Goal: Information Seeking & Learning: Learn about a topic

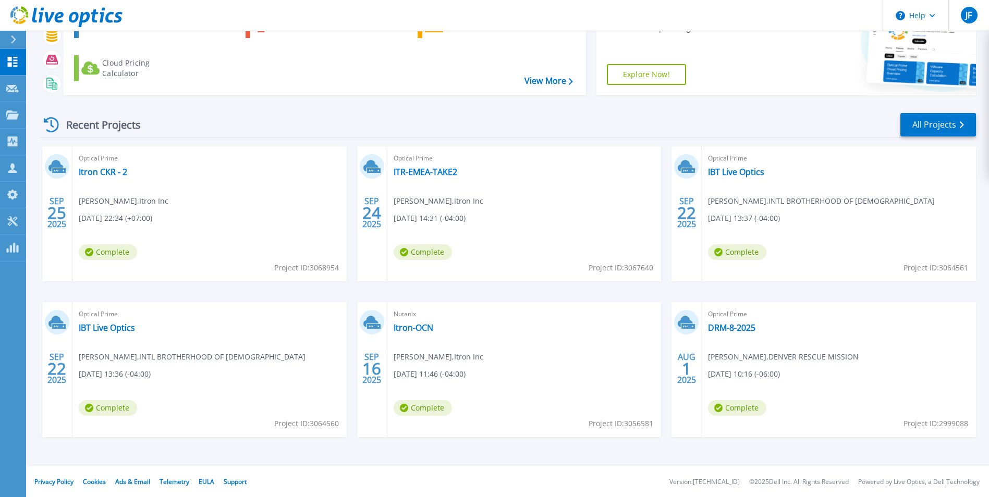
scroll to position [80, 0]
click at [720, 173] on link "IBT Live Optics" at bounding box center [736, 171] width 56 height 10
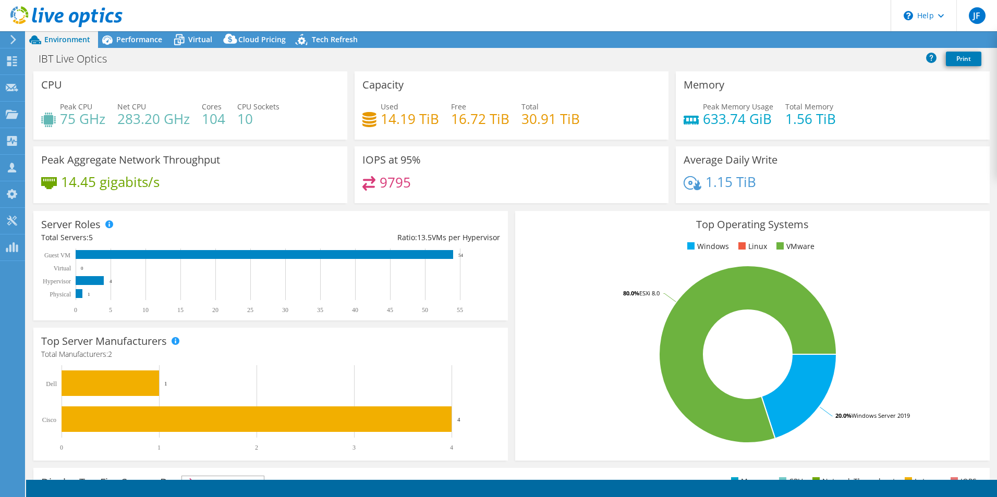
select select "USD"
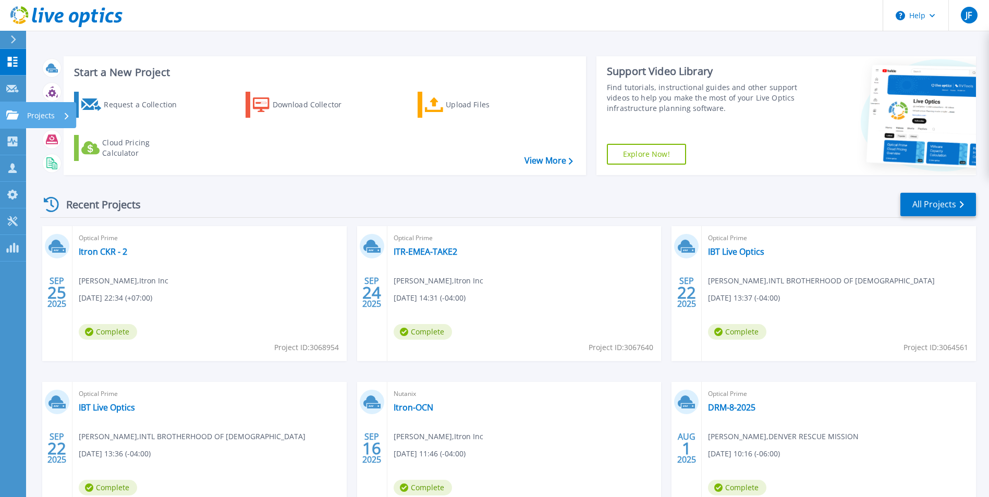
click at [8, 114] on icon at bounding box center [12, 115] width 13 height 9
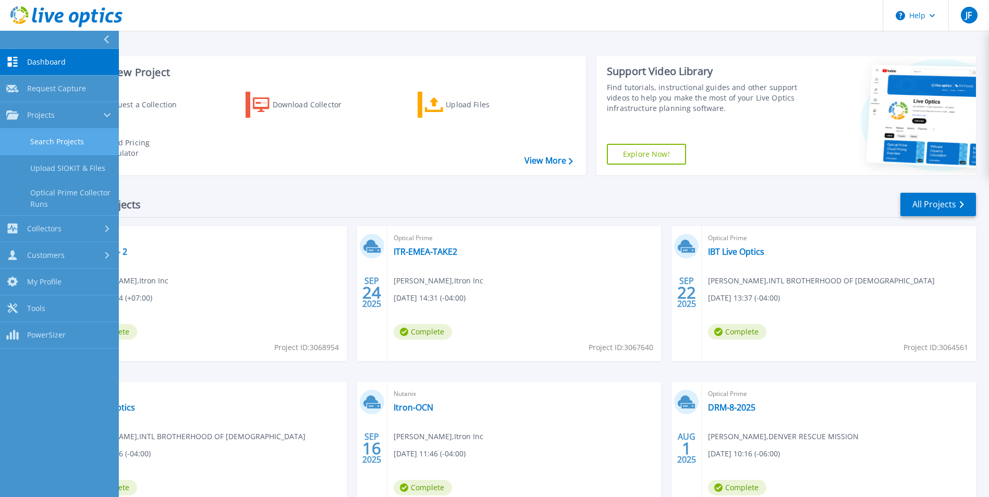
click at [70, 138] on link "Search Projects" at bounding box center [59, 142] width 119 height 27
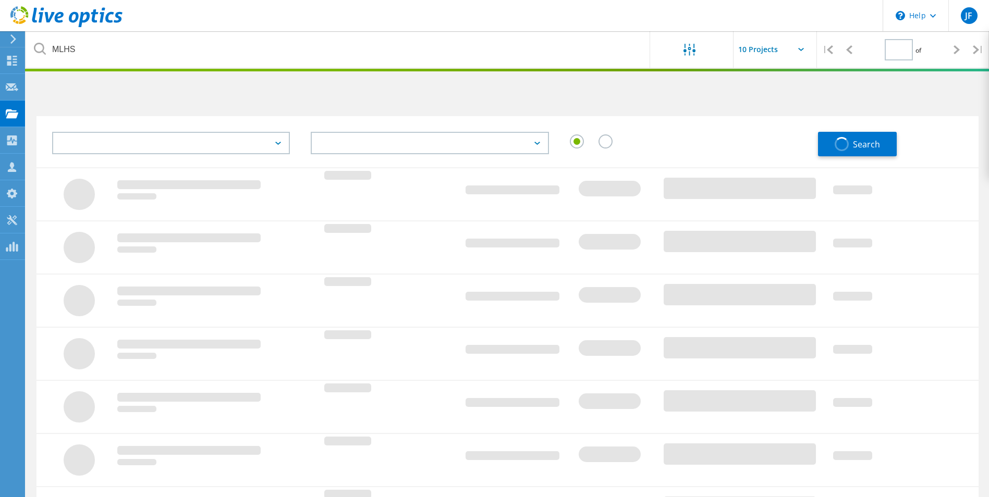
type input "1"
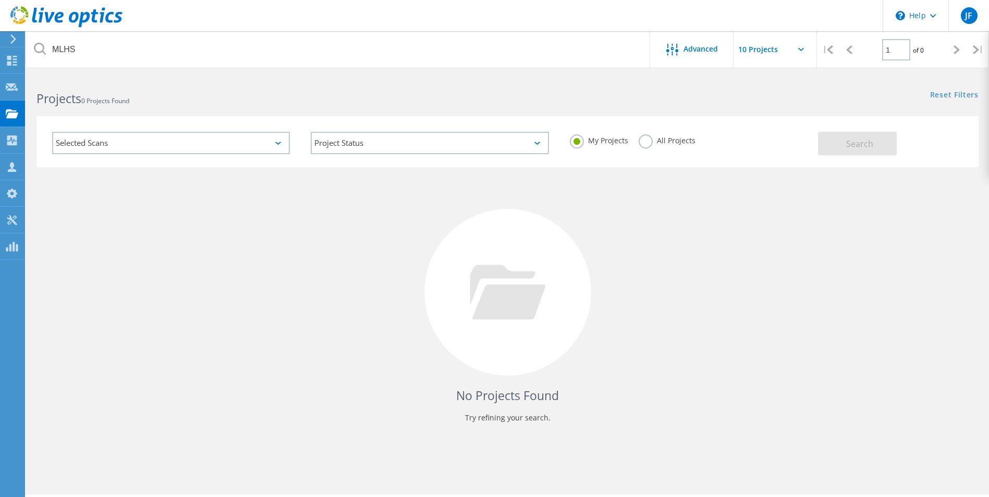
click at [647, 138] on label "All Projects" at bounding box center [667, 139] width 57 height 10
click at [0, 0] on input "All Projects" at bounding box center [0, 0] width 0 height 0
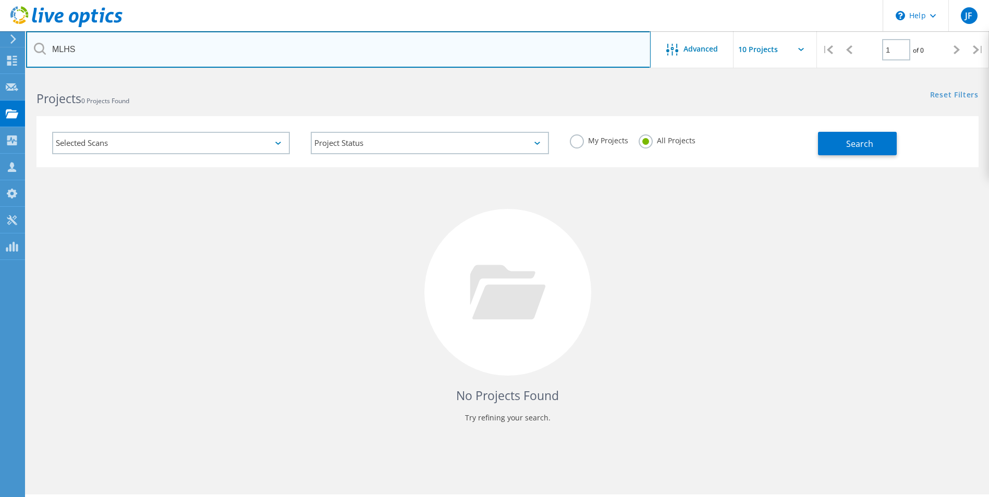
click at [114, 55] on input "MLHS" at bounding box center [338, 49] width 625 height 36
type input "M"
type input "Mets"
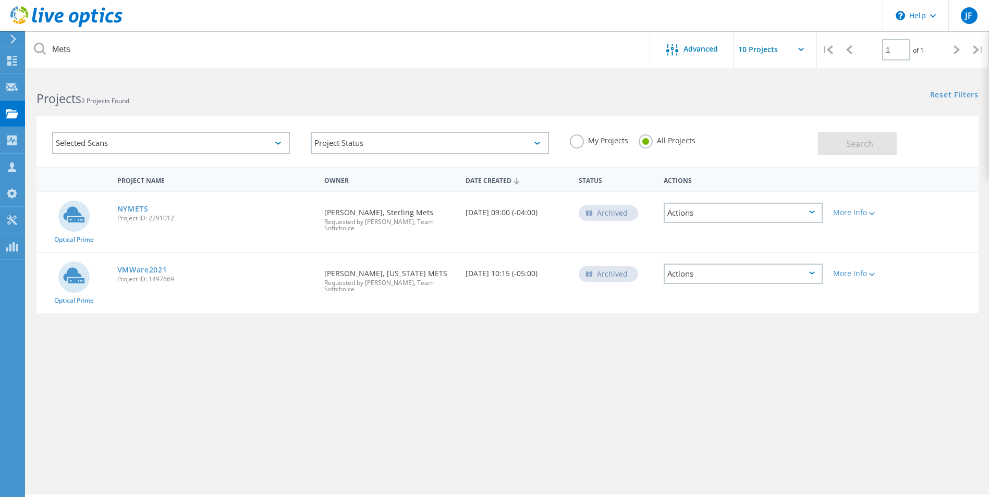
click at [79, 372] on div "Project Name Owner Date Created Status Actions Optical Prime NYMETS Project ID:…" at bounding box center [507, 302] width 942 height 271
click at [11, 114] on use at bounding box center [12, 113] width 13 height 9
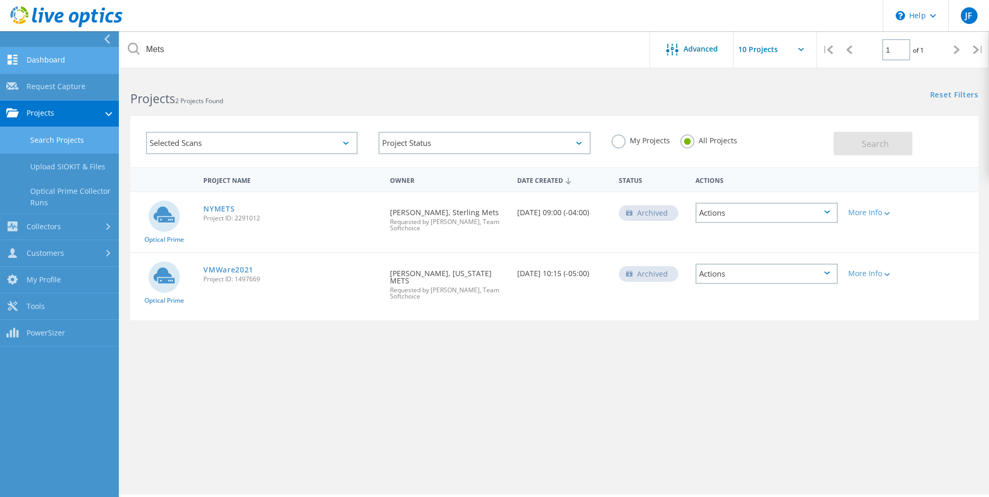
click at [43, 64] on link "Dashboard" at bounding box center [59, 60] width 119 height 27
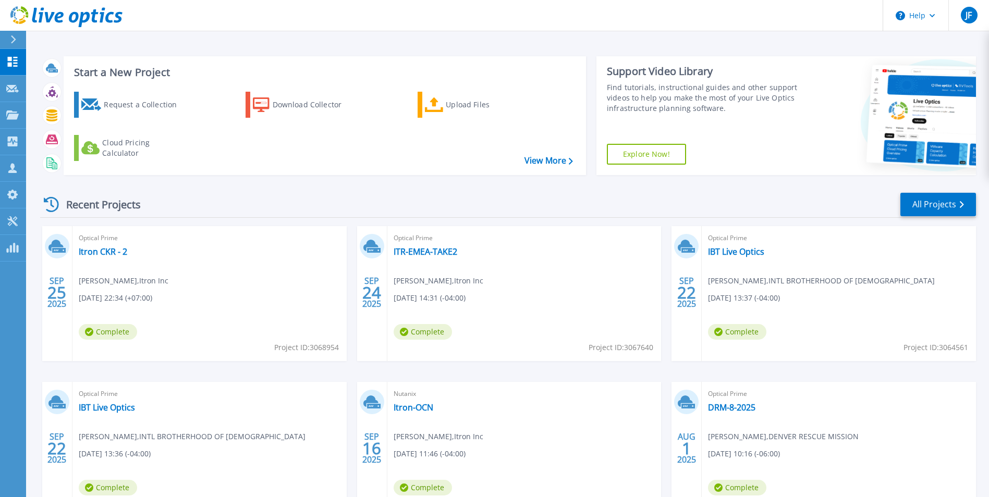
click at [91, 240] on span "Optical Prime" at bounding box center [210, 238] width 262 height 11
click at [96, 252] on link "Itron CKR - 2" at bounding box center [103, 252] width 48 height 10
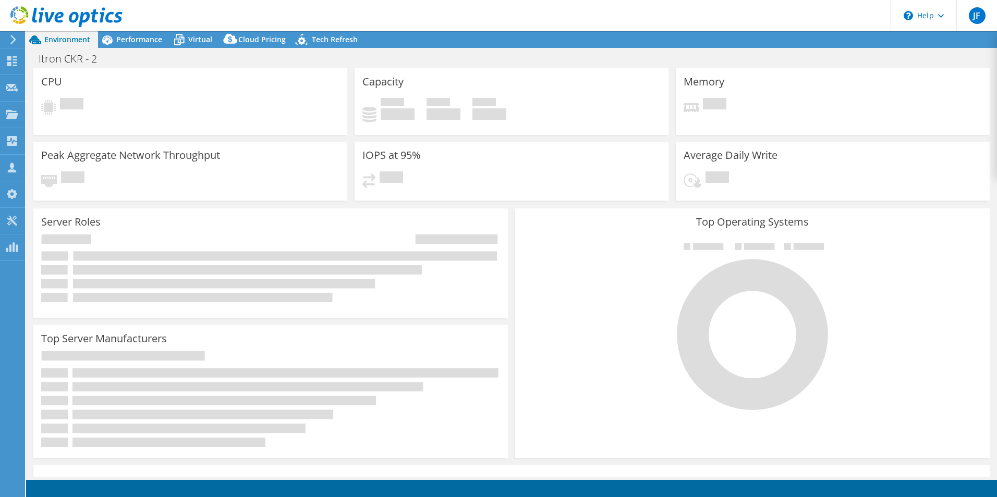
select select "USD"
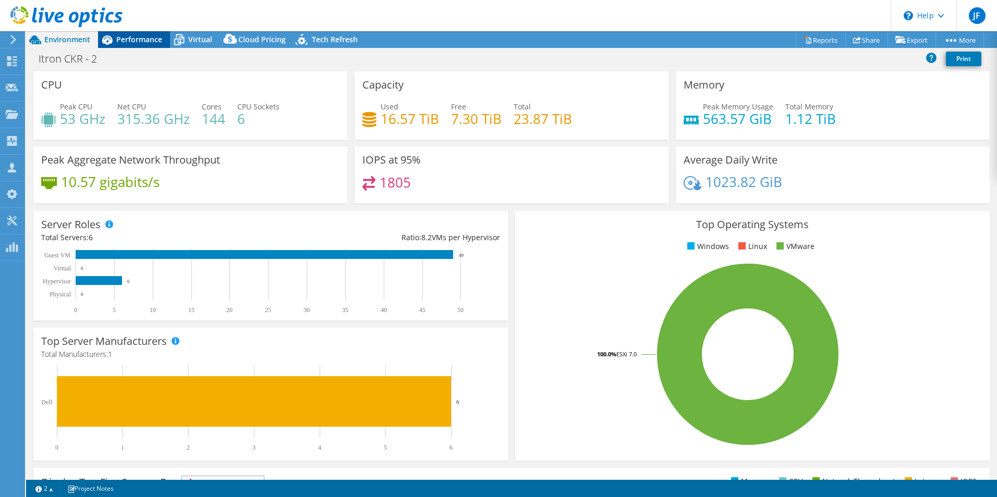
click at [143, 40] on span "Performance" at bounding box center [139, 39] width 46 height 10
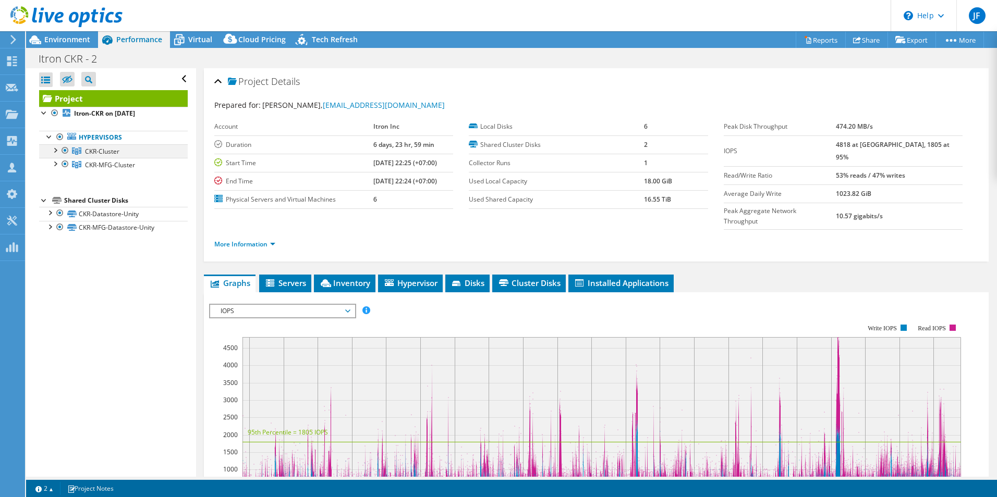
click at [55, 150] on div at bounding box center [55, 149] width 10 height 10
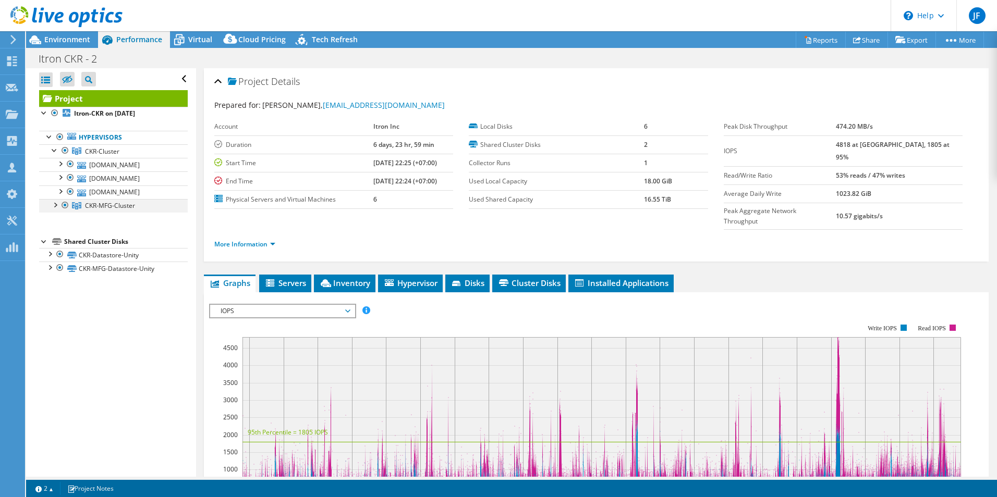
click at [53, 205] on div at bounding box center [55, 204] width 10 height 10
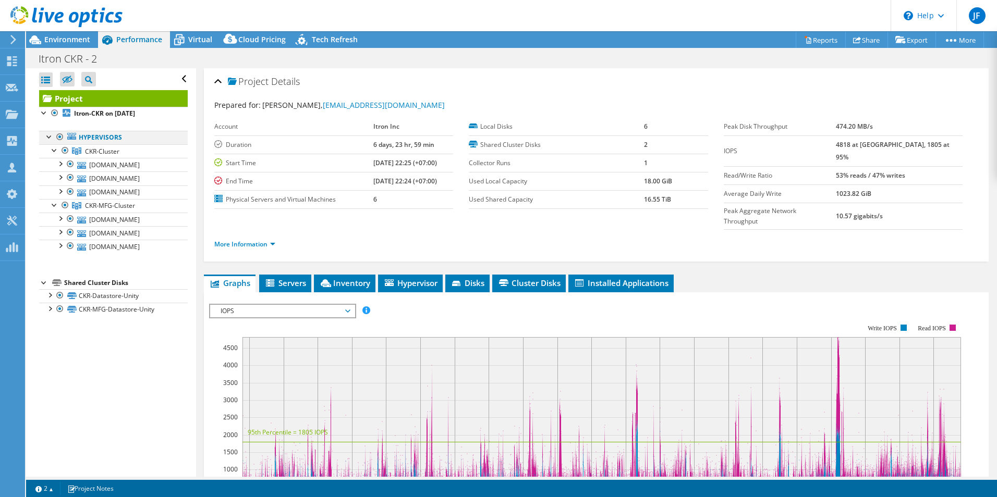
click at [48, 135] on div at bounding box center [49, 136] width 10 height 10
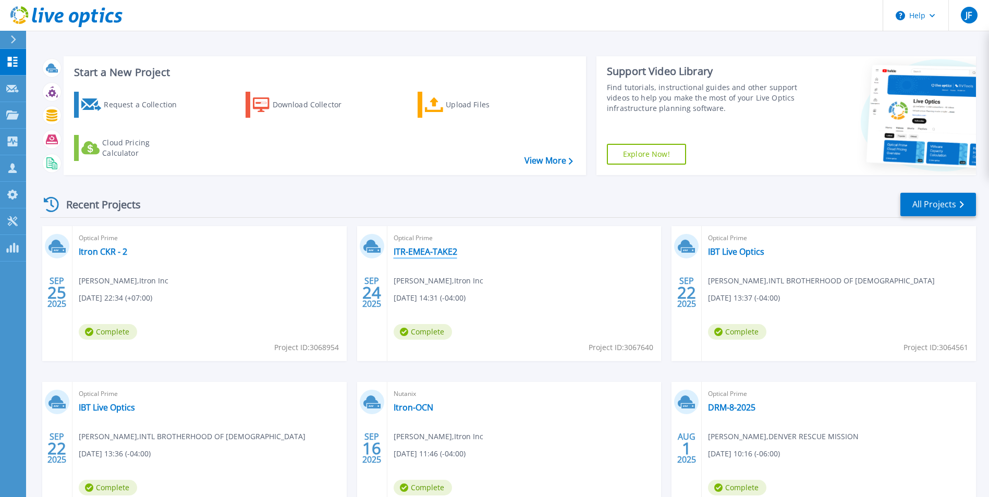
click at [407, 249] on link "ITR-EMEA-TAKE2" at bounding box center [426, 252] width 64 height 10
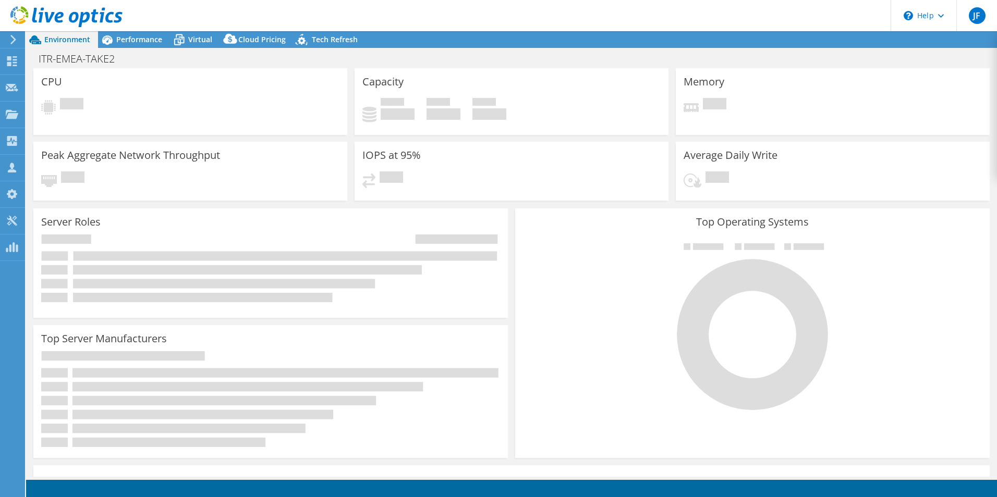
select select "USD"
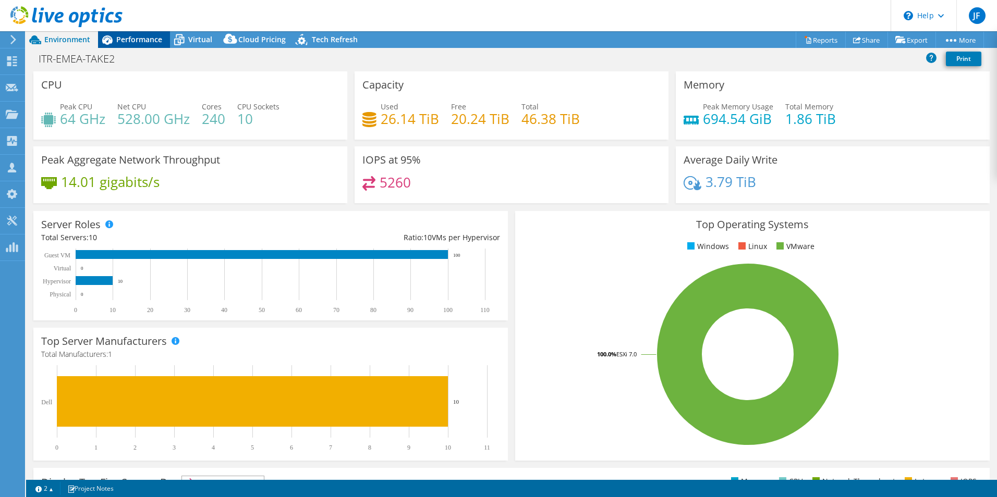
click at [133, 38] on span "Performance" at bounding box center [139, 39] width 46 height 10
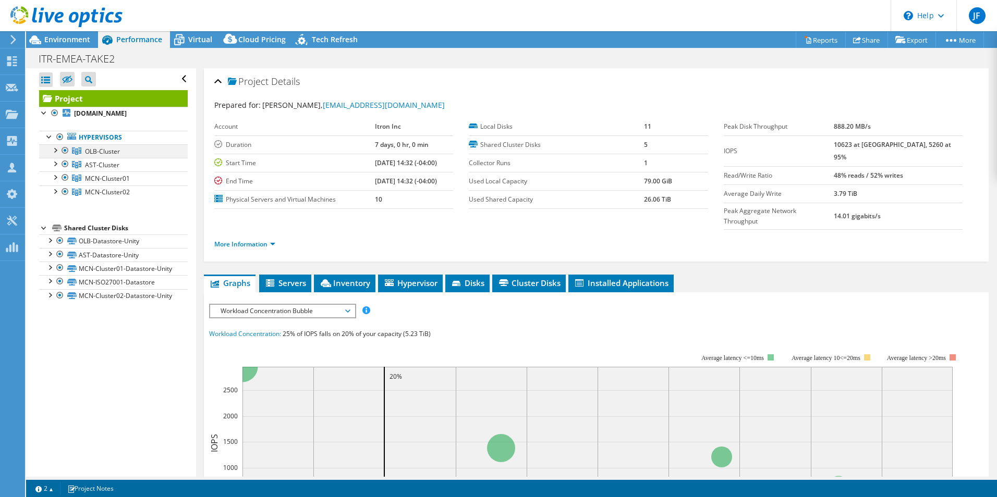
click at [54, 151] on div at bounding box center [55, 149] width 10 height 10
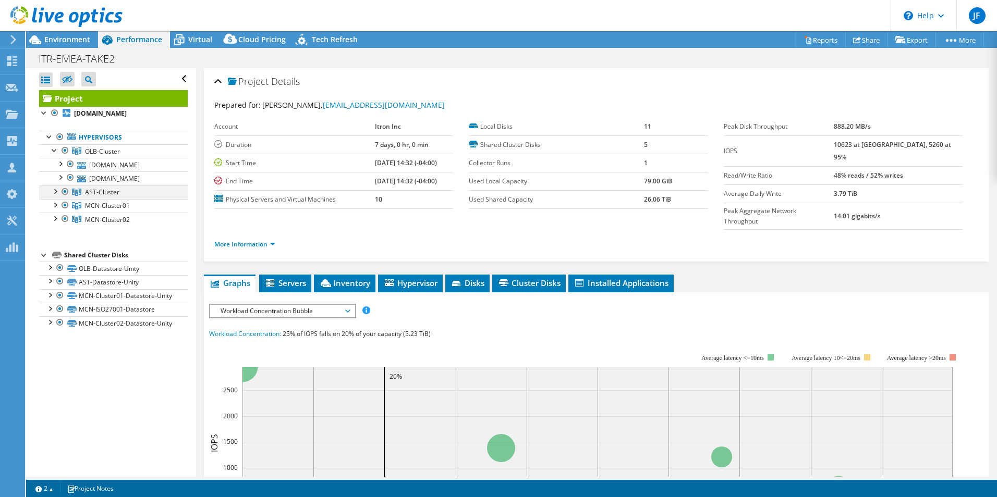
click at [52, 191] on div at bounding box center [55, 191] width 10 height 10
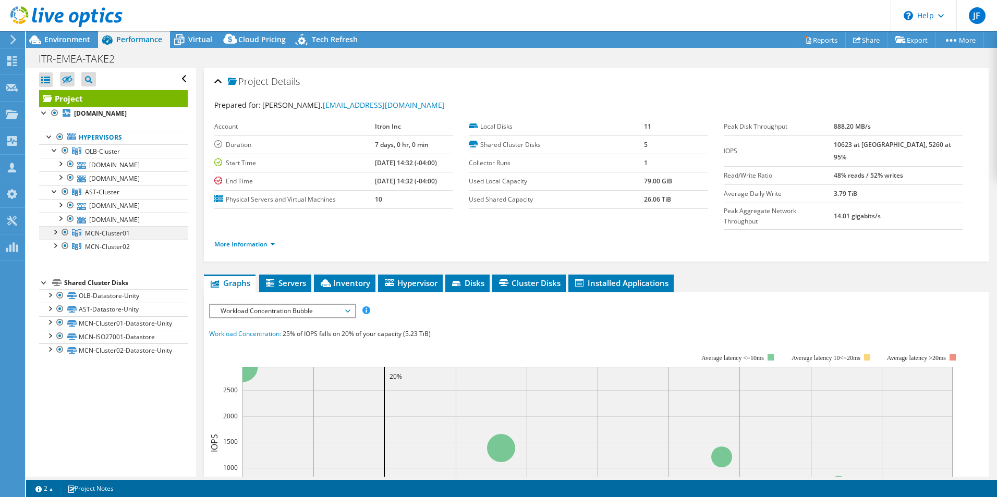
click at [54, 234] on div at bounding box center [55, 231] width 10 height 10
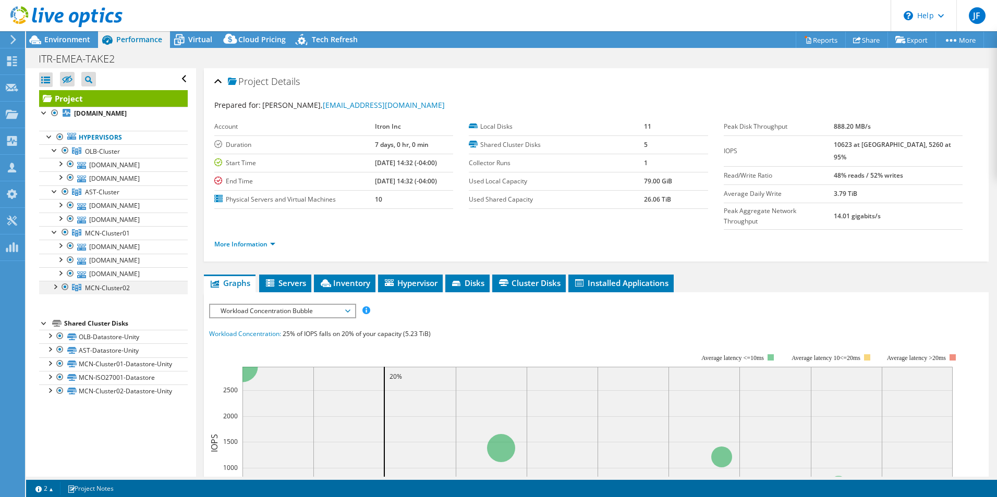
click at [56, 291] on div at bounding box center [55, 286] width 10 height 10
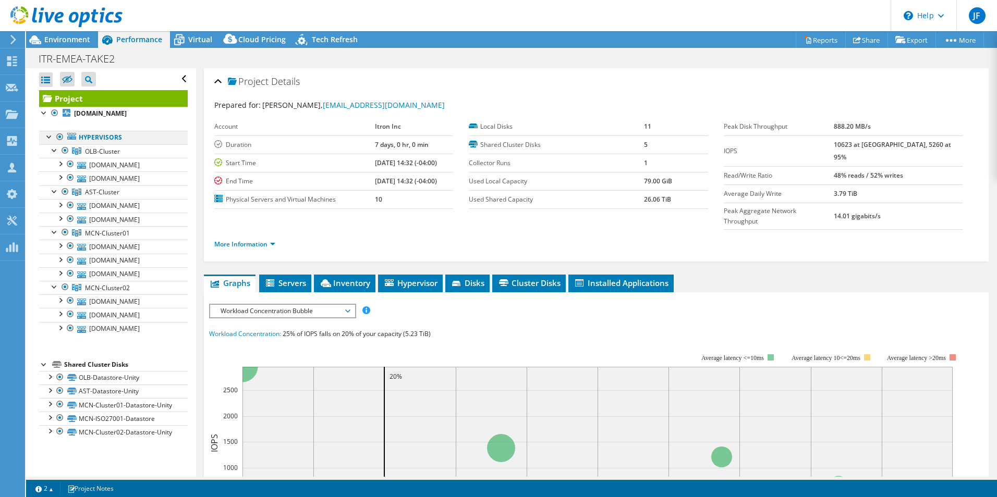
click at [45, 138] on div at bounding box center [49, 136] width 10 height 10
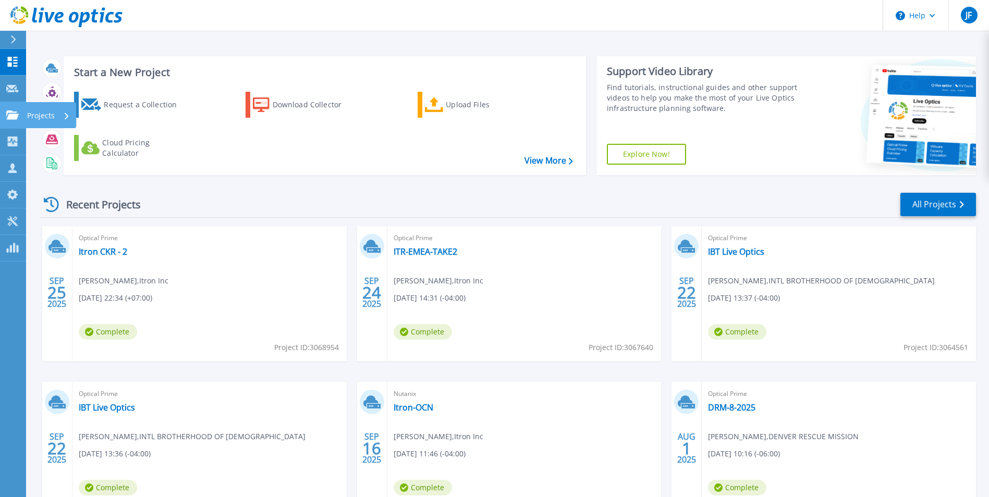
click at [20, 118] on link "Projects Projects" at bounding box center [13, 115] width 26 height 27
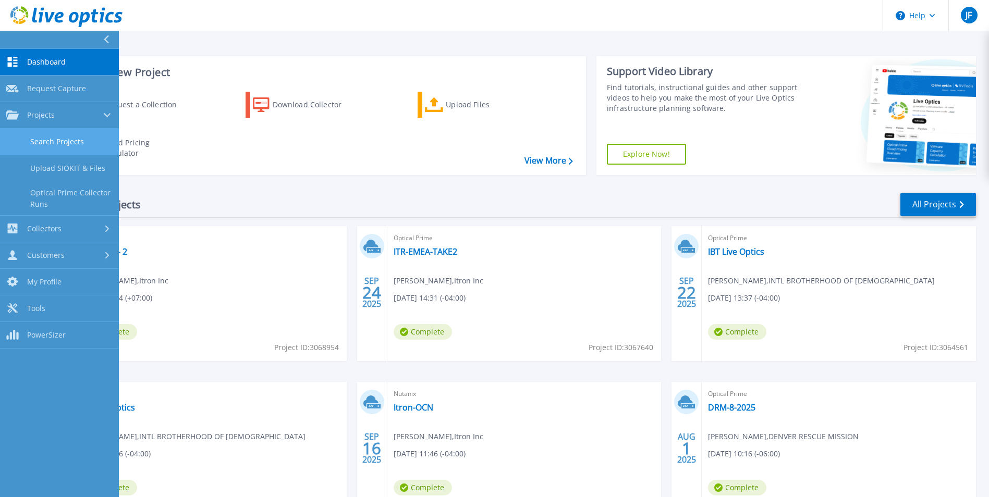
click at [51, 141] on link "Search Projects" at bounding box center [59, 142] width 119 height 27
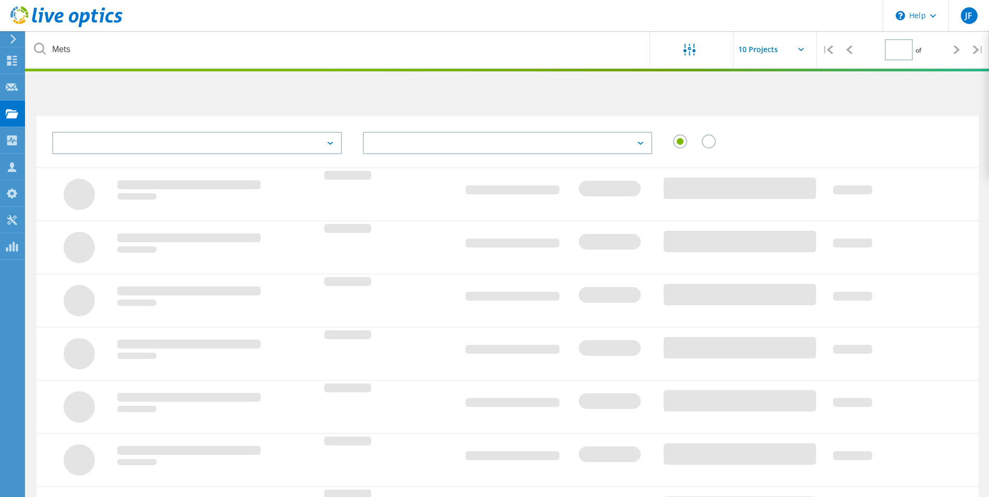
type input "1"
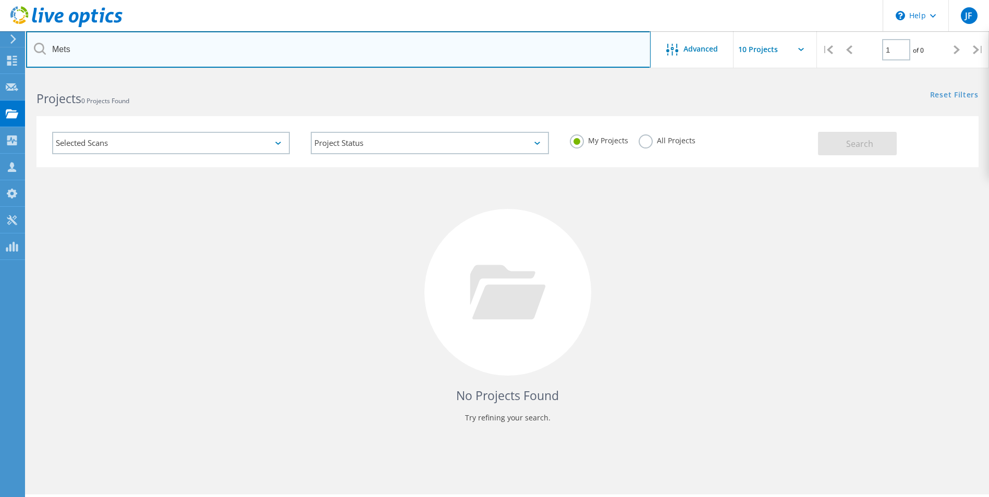
drag, startPoint x: 88, startPoint y: 49, endPoint x: 41, endPoint y: 50, distance: 47.4
click at [41, 50] on div "Mets" at bounding box center [338, 49] width 624 height 36
type input "sterling"
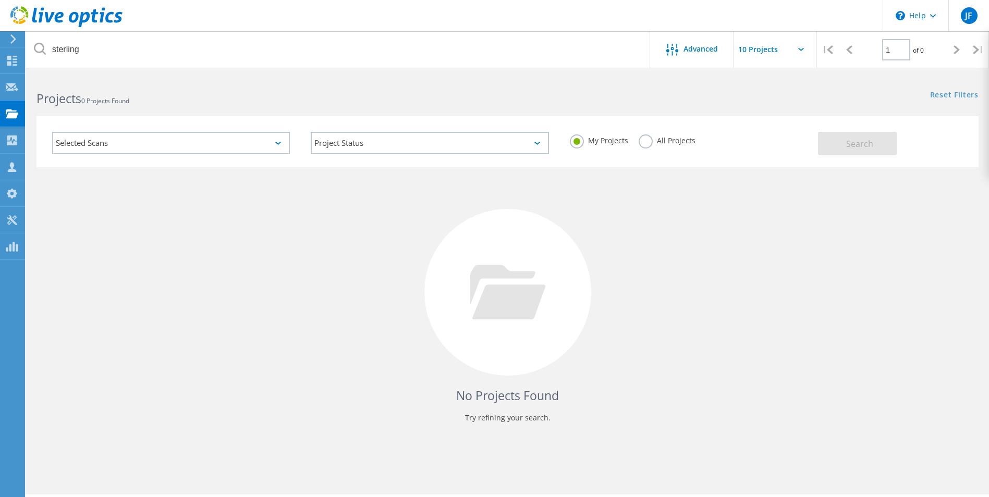
click at [651, 145] on div "All Projects" at bounding box center [667, 141] width 57 height 15
click at [643, 142] on label "All Projects" at bounding box center [667, 139] width 57 height 10
click at [0, 0] on input "All Projects" at bounding box center [0, 0] width 0 height 0
click at [854, 147] on span "Search" at bounding box center [859, 143] width 27 height 11
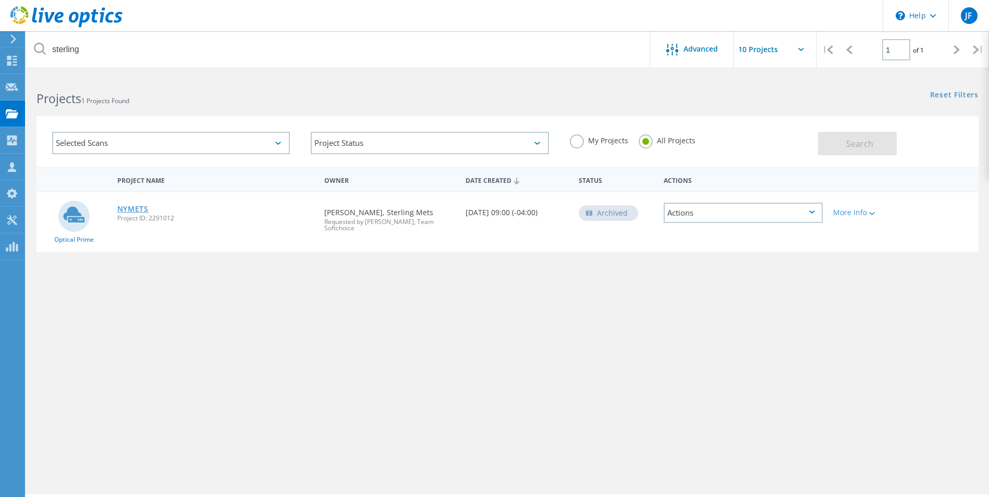
click at [129, 206] on link "NYMETS" at bounding box center [132, 208] width 31 height 7
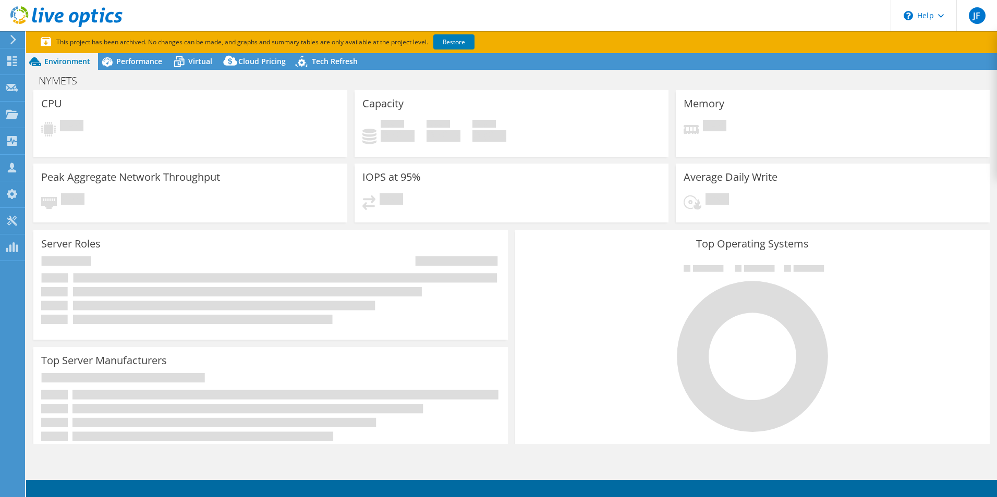
select select "USD"
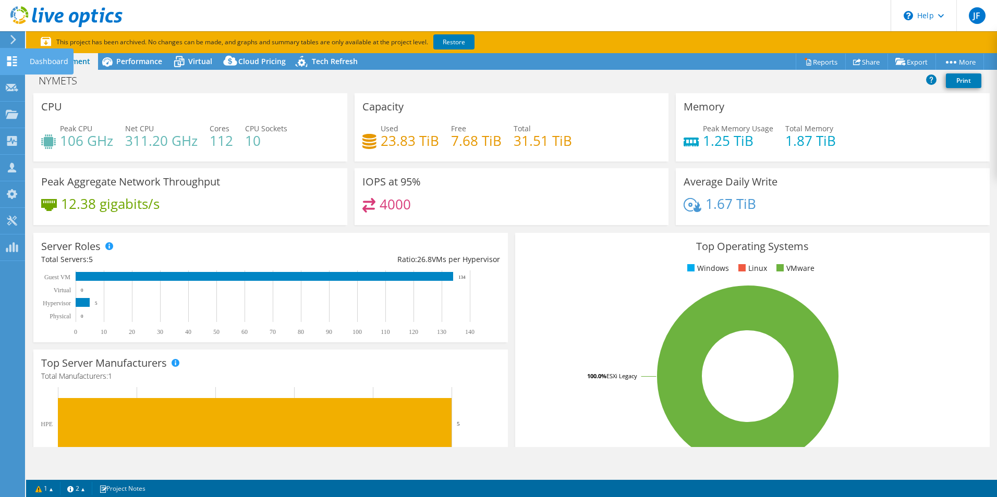
click at [12, 62] on icon at bounding box center [12, 61] width 13 height 10
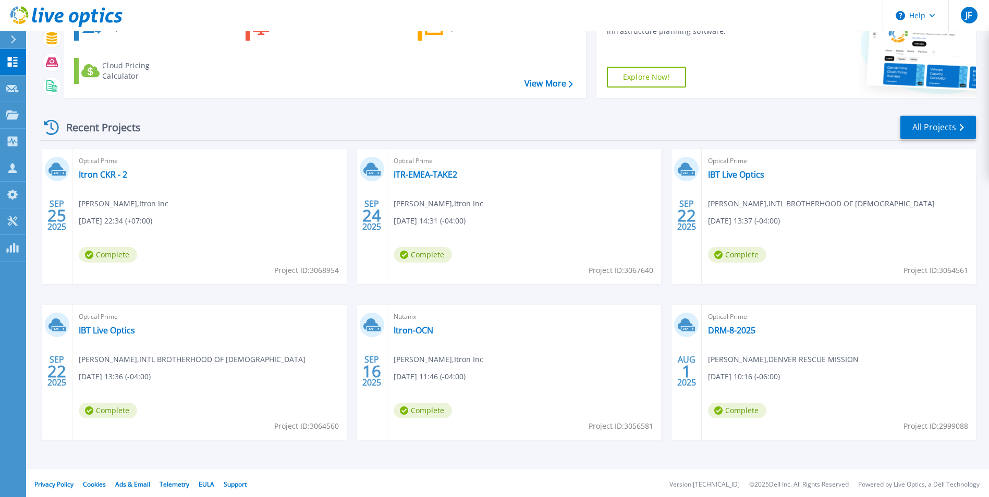
scroll to position [80, 0]
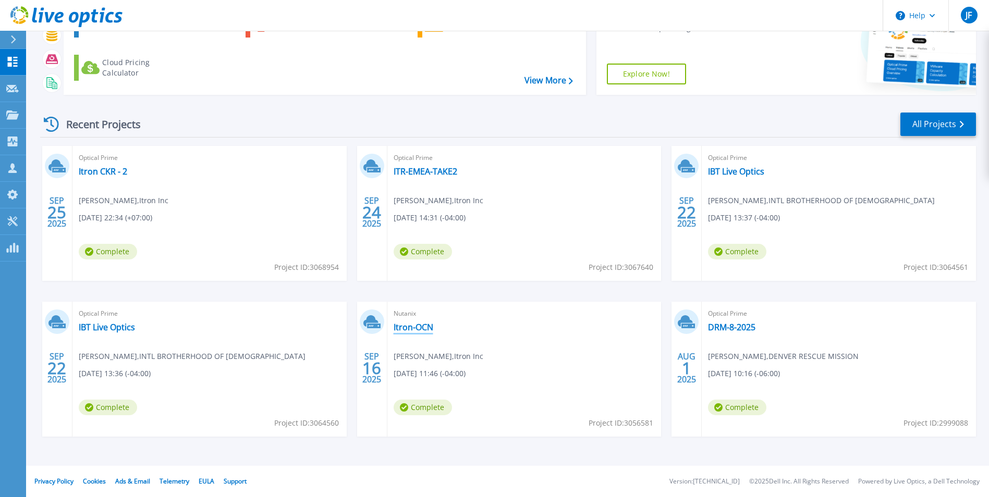
click at [409, 329] on link "Itron-OCN" at bounding box center [414, 327] width 40 height 10
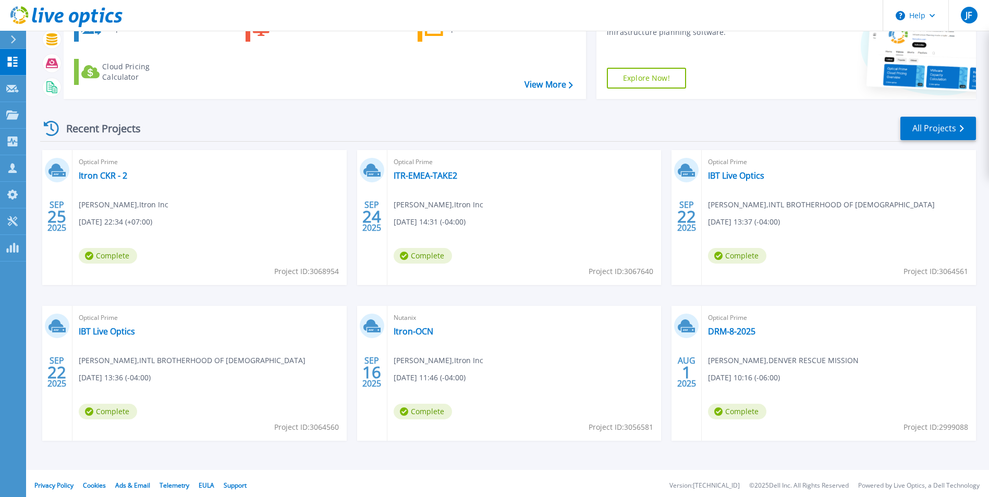
scroll to position [80, 0]
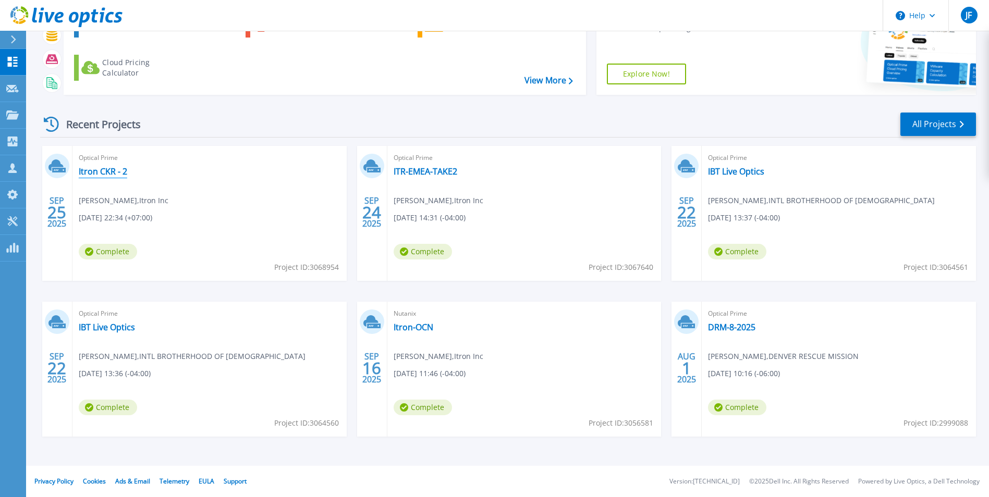
click at [113, 172] on link "Itron CKR - 2" at bounding box center [103, 171] width 48 height 10
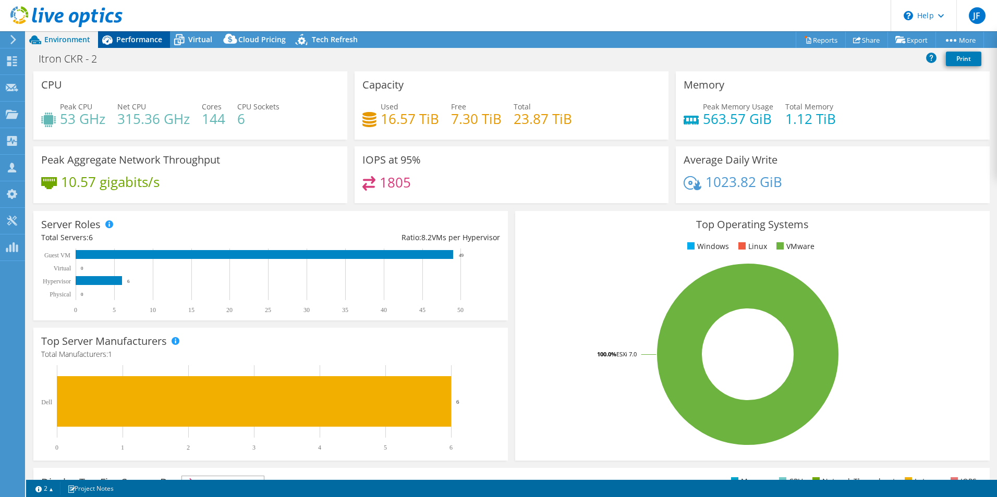
click at [131, 34] on span "Performance" at bounding box center [139, 39] width 46 height 10
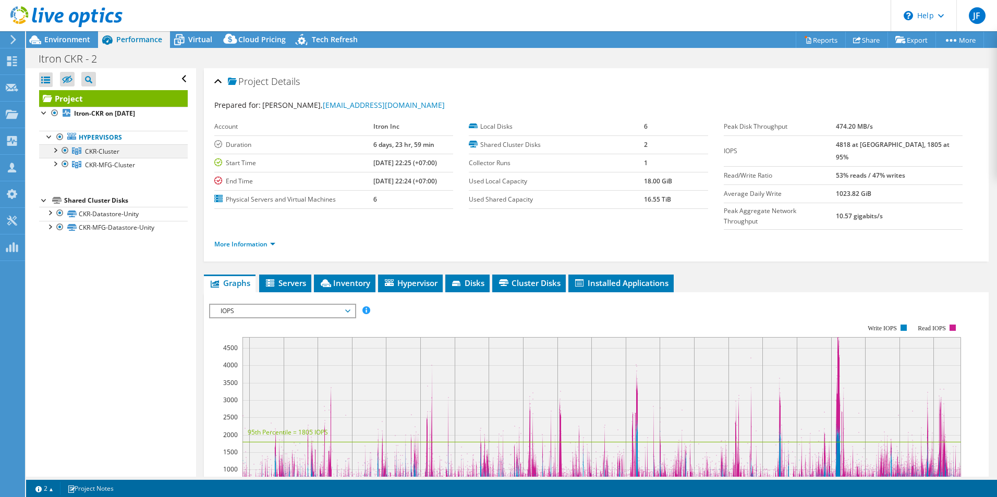
click at [55, 150] on div at bounding box center [55, 149] width 10 height 10
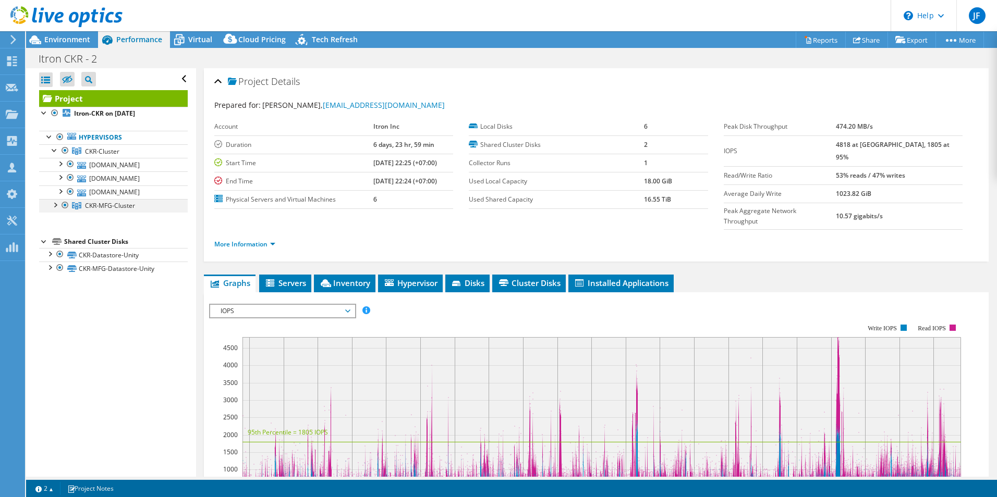
click at [55, 205] on div at bounding box center [55, 204] width 10 height 10
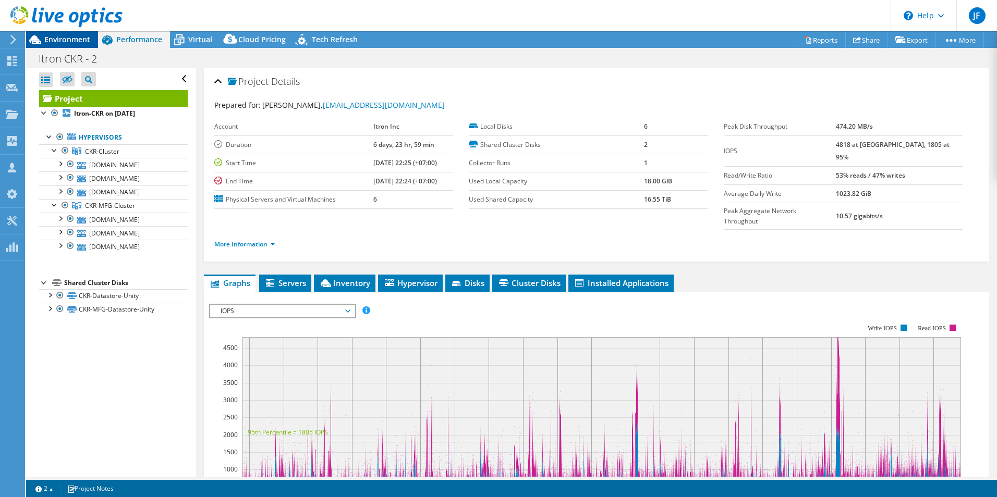
click at [55, 40] on span "Environment" at bounding box center [67, 39] width 46 height 10
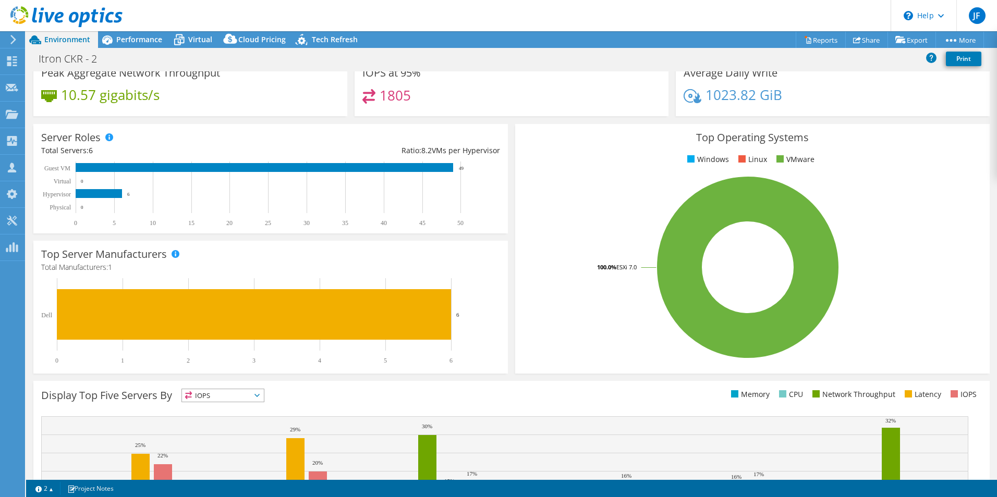
scroll to position [104, 0]
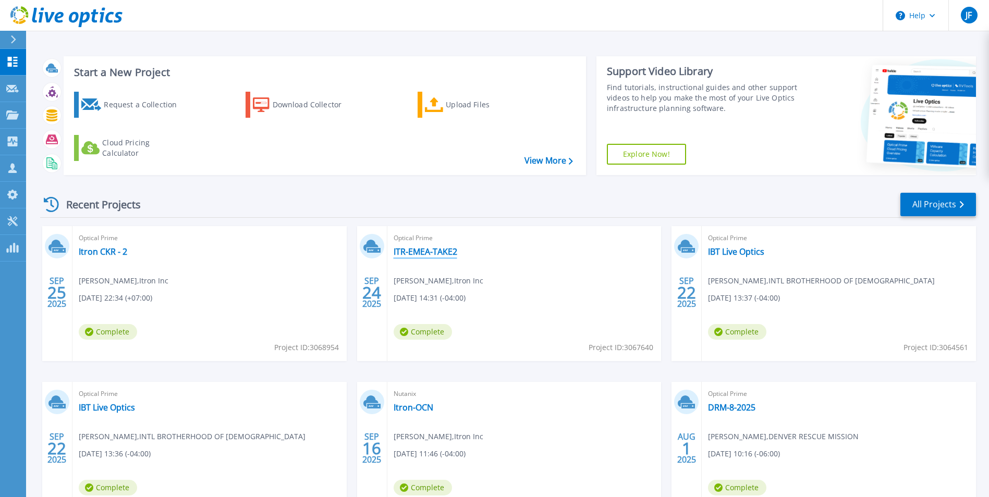
click at [414, 251] on link "ITR-EMEA-TAKE2" at bounding box center [426, 252] width 64 height 10
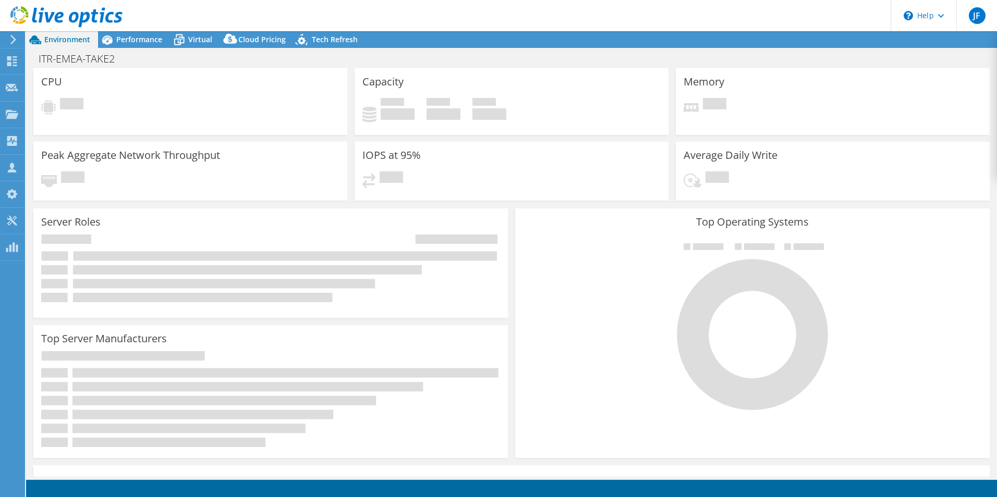
select select "USD"
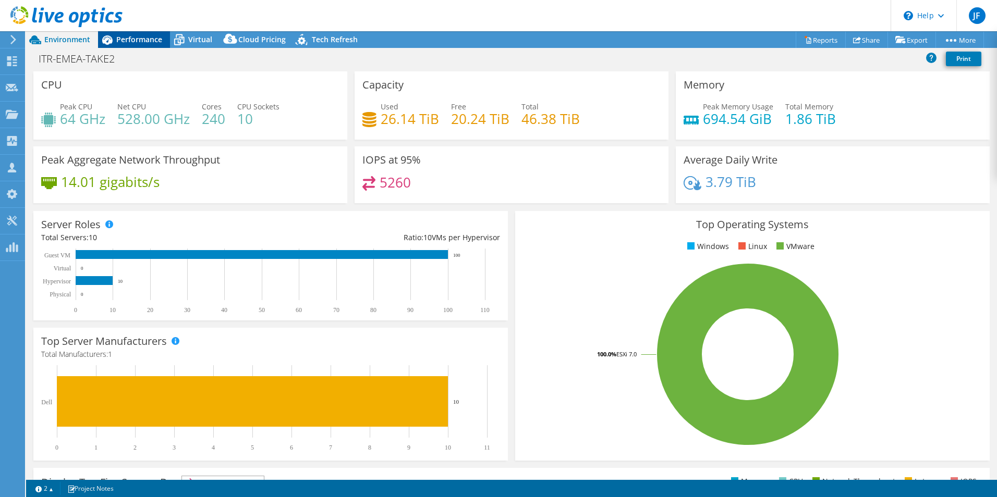
click at [138, 39] on span "Performance" at bounding box center [139, 39] width 46 height 10
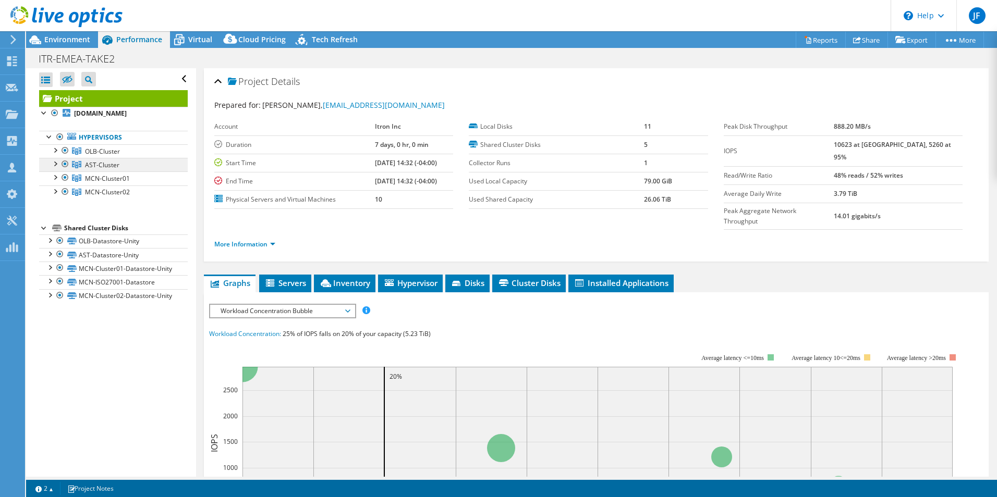
click at [107, 167] on span "AST-Cluster" at bounding box center [102, 165] width 34 height 9
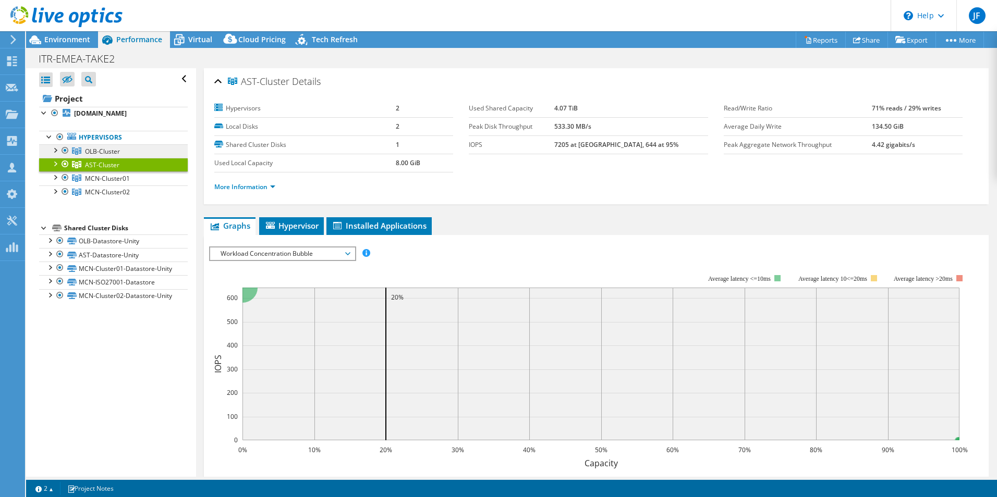
click at [108, 151] on span "OLB-Cluster" at bounding box center [102, 151] width 35 height 9
click at [119, 204] on ul "Hypervisors OLB-Cluster olb-esxi-01.itron.com" at bounding box center [113, 164] width 149 height 89
click at [55, 151] on div at bounding box center [55, 149] width 10 height 10
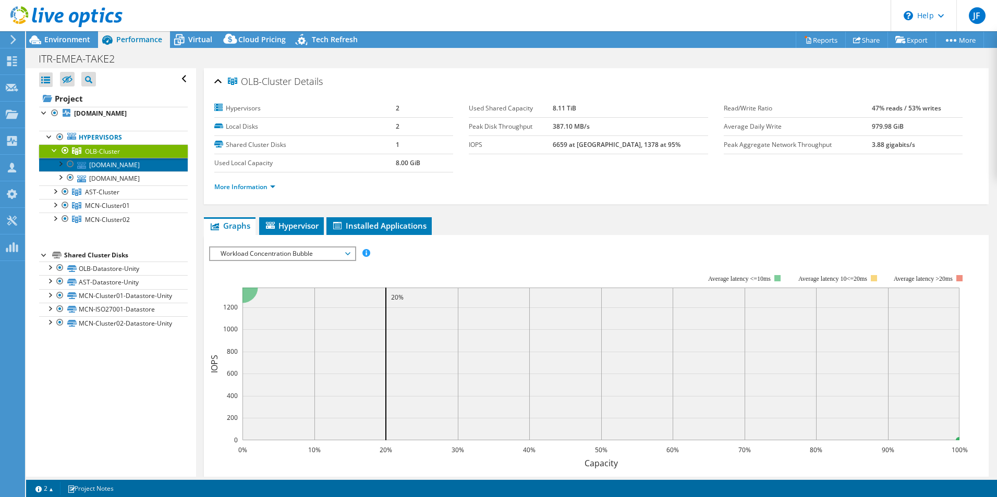
click at [102, 168] on link "olb-esxi-01.itron.com" at bounding box center [113, 165] width 149 height 14
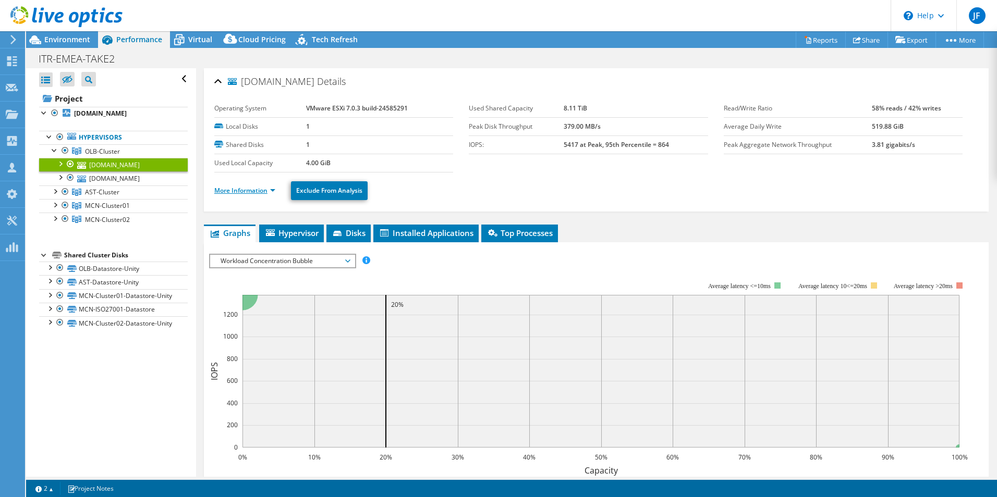
click at [248, 190] on link "More Information" at bounding box center [244, 190] width 61 height 9
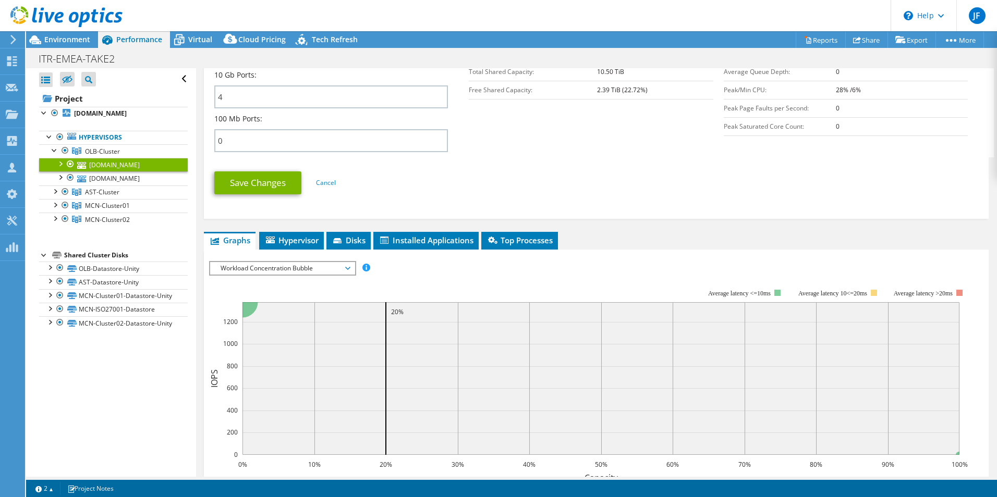
scroll to position [573, 0]
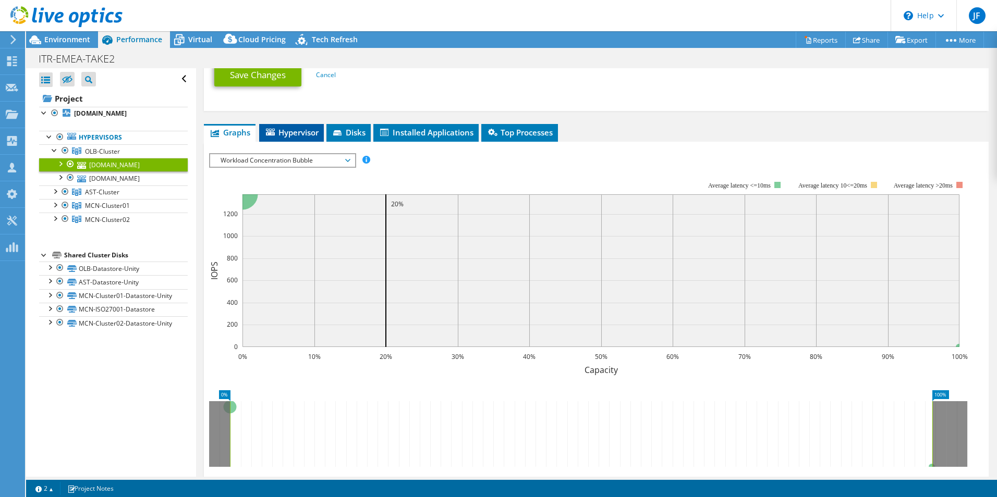
click at [298, 131] on span "Hypervisor" at bounding box center [291, 132] width 54 height 10
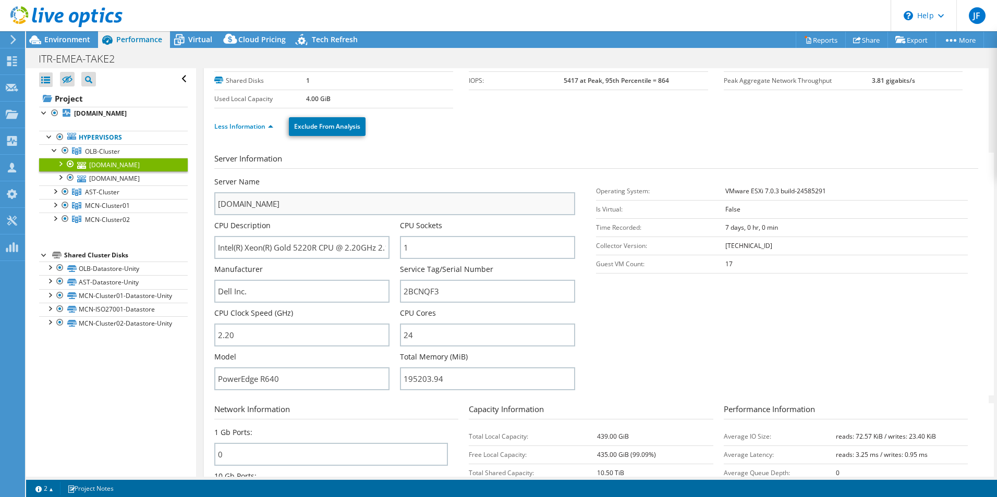
scroll to position [0, 0]
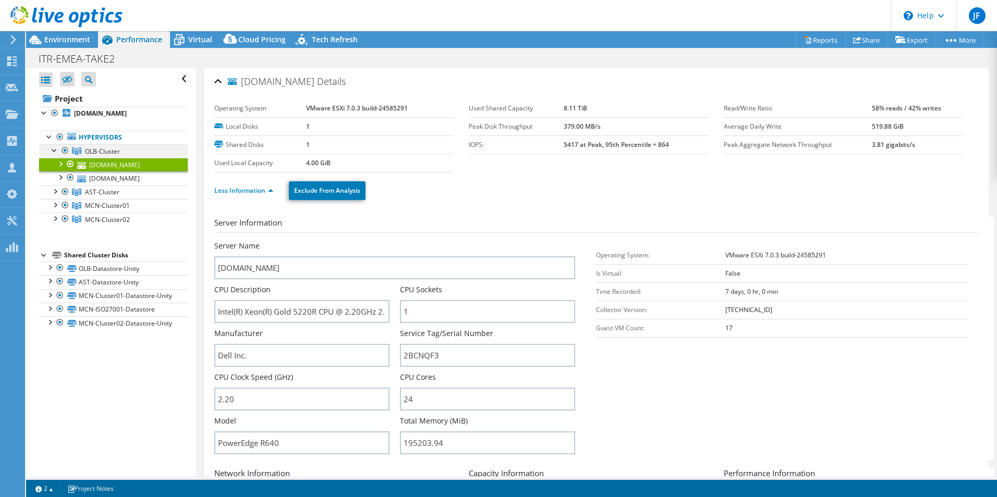
click at [54, 151] on div at bounding box center [55, 149] width 10 height 10
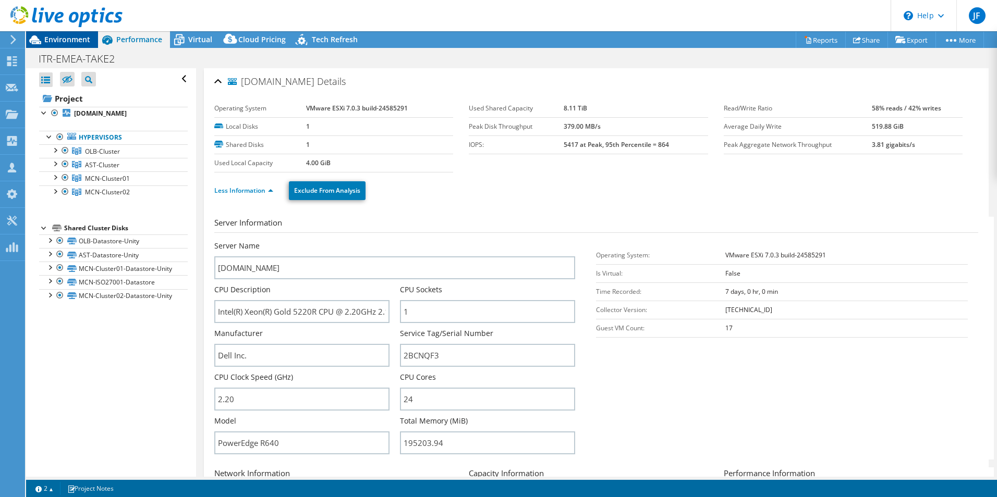
click at [65, 44] on div "Environment" at bounding box center [62, 39] width 72 height 17
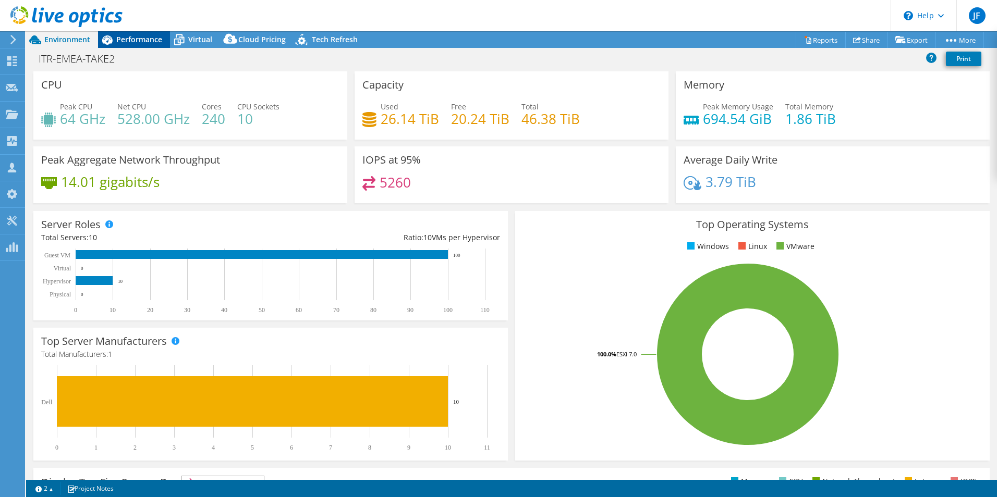
click at [136, 40] on span "Performance" at bounding box center [139, 39] width 46 height 10
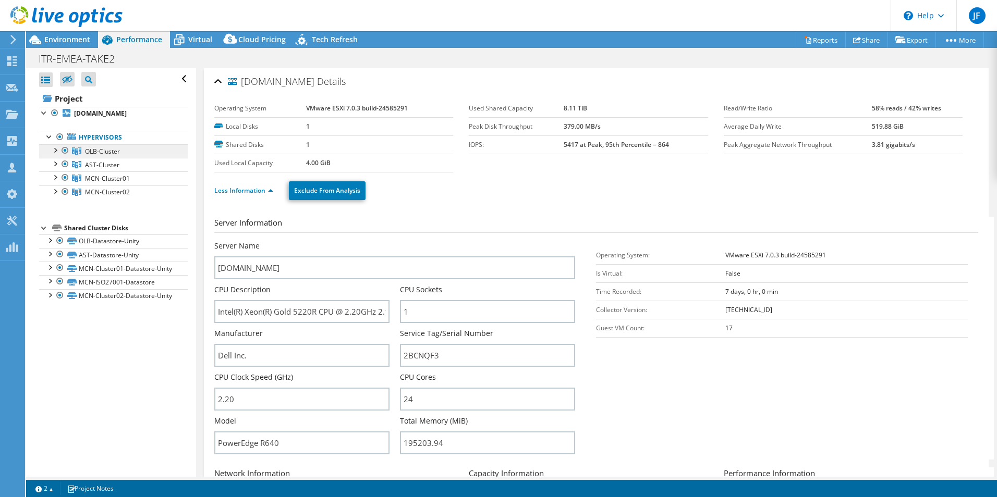
click at [102, 152] on span "OLB-Cluster" at bounding box center [102, 151] width 35 height 9
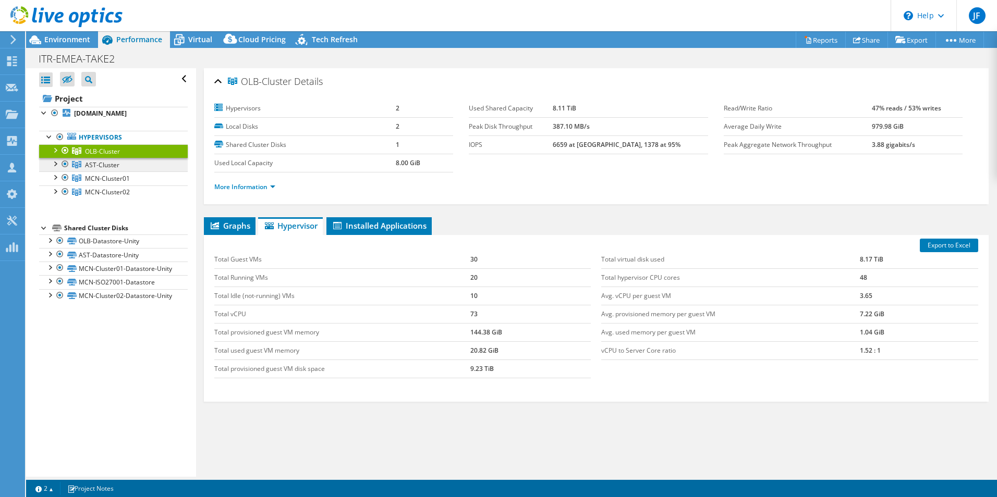
click at [100, 165] on span "AST-Cluster" at bounding box center [102, 165] width 34 height 9
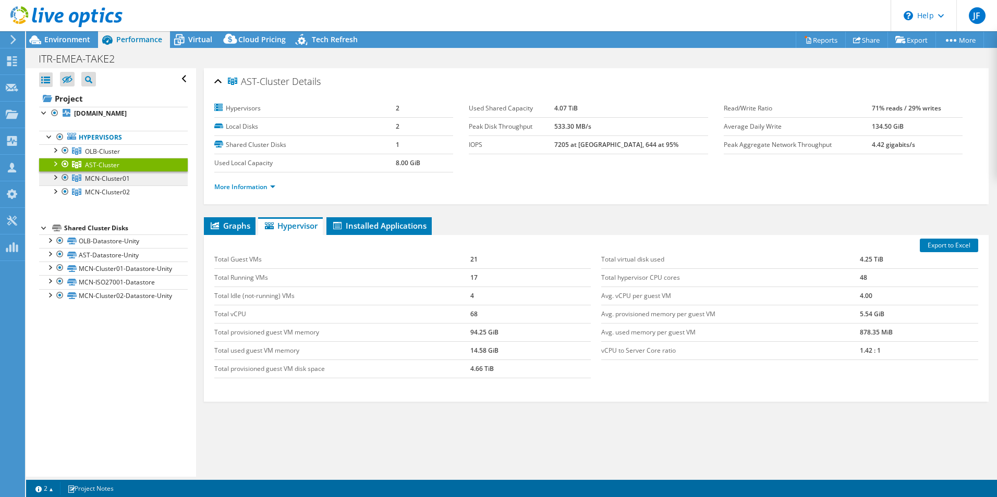
click at [97, 179] on span "MCN-Cluster01" at bounding box center [107, 178] width 45 height 9
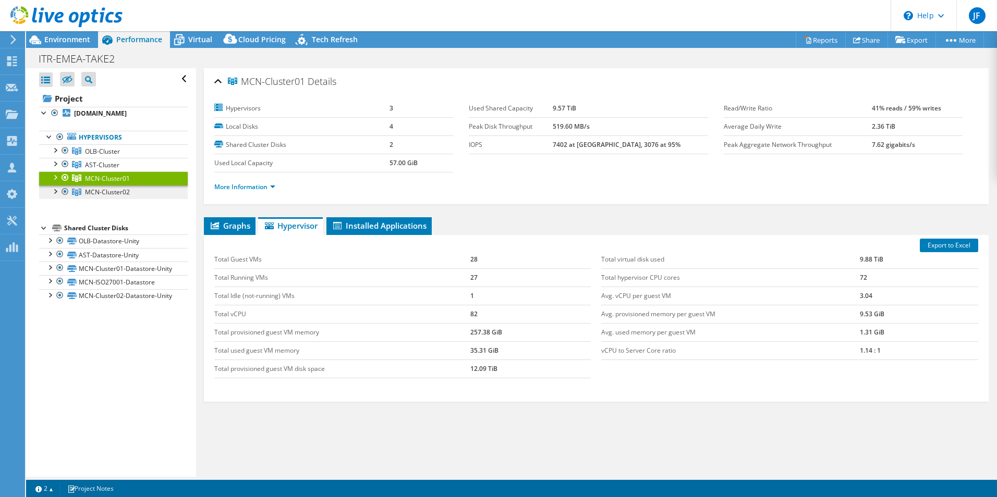
click at [102, 191] on span "MCN-Cluster02" at bounding box center [107, 192] width 45 height 9
click at [106, 176] on span "MCN-Cluster01" at bounding box center [107, 178] width 45 height 9
click at [104, 163] on span "AST-Cluster" at bounding box center [102, 165] width 34 height 9
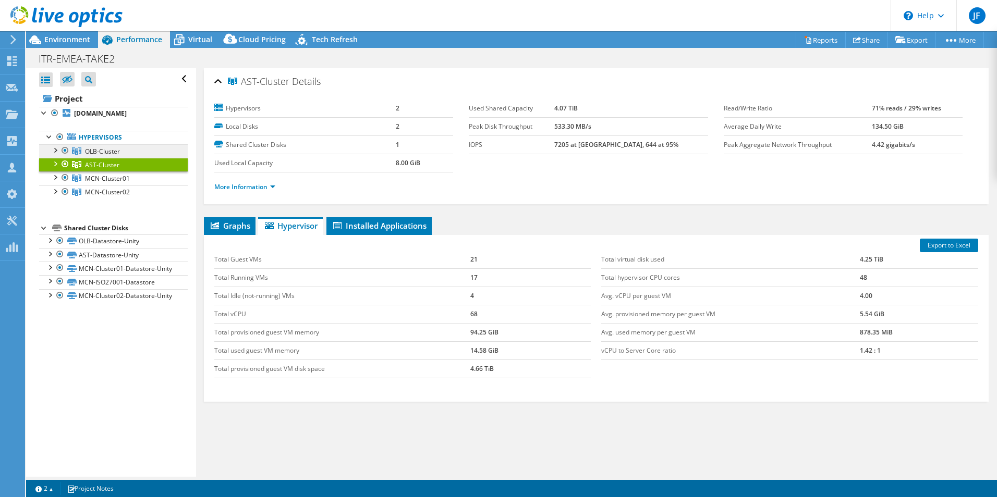
click at [104, 151] on span "OLB-Cluster" at bounding box center [102, 151] width 35 height 9
click at [199, 354] on div "OLB-Cluster Details Hypervisors 2 Local Disks 2 Shared Cluster Disks 1 Used Loc…" at bounding box center [596, 282] width 800 height 428
click at [55, 148] on div at bounding box center [55, 149] width 10 height 10
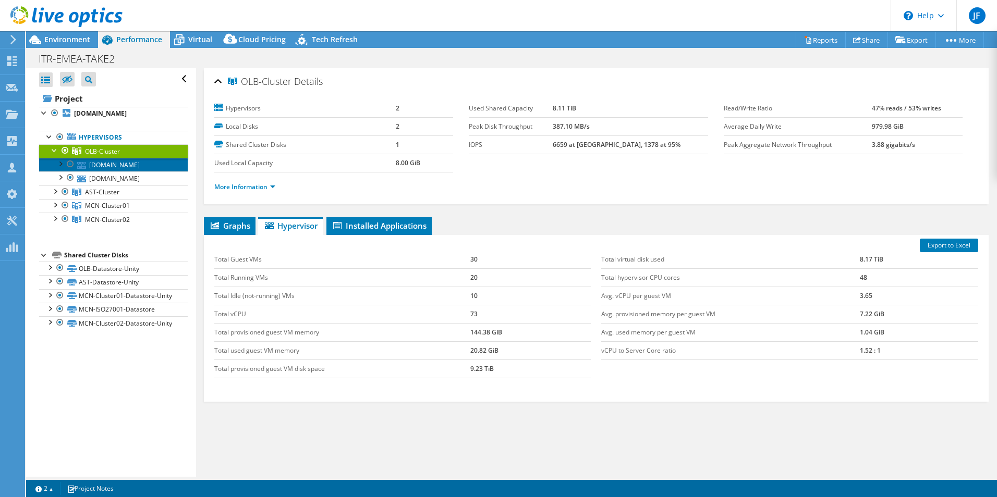
click at [126, 161] on link "olb-esxi-01.itron.com" at bounding box center [113, 165] width 149 height 14
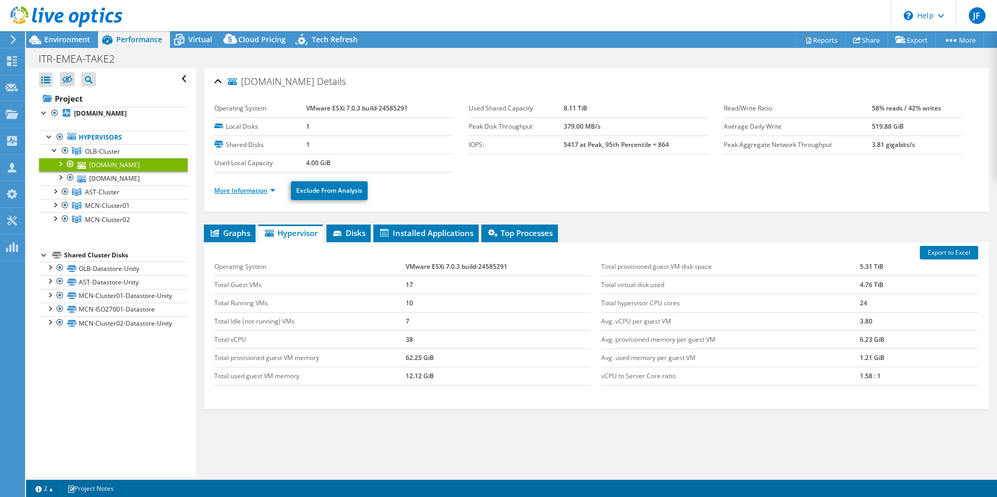
click at [234, 187] on link "More Information" at bounding box center [244, 190] width 61 height 9
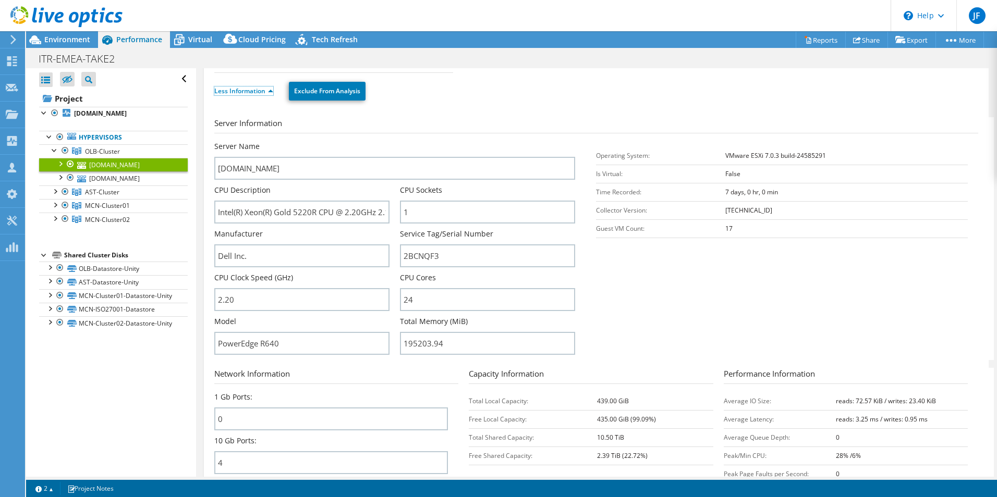
scroll to position [104, 0]
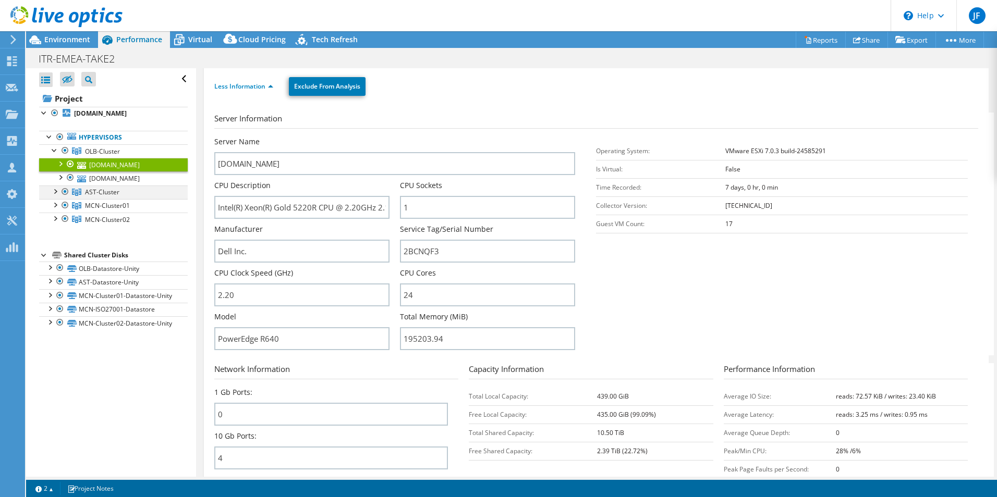
click at [58, 192] on div at bounding box center [55, 191] width 10 height 10
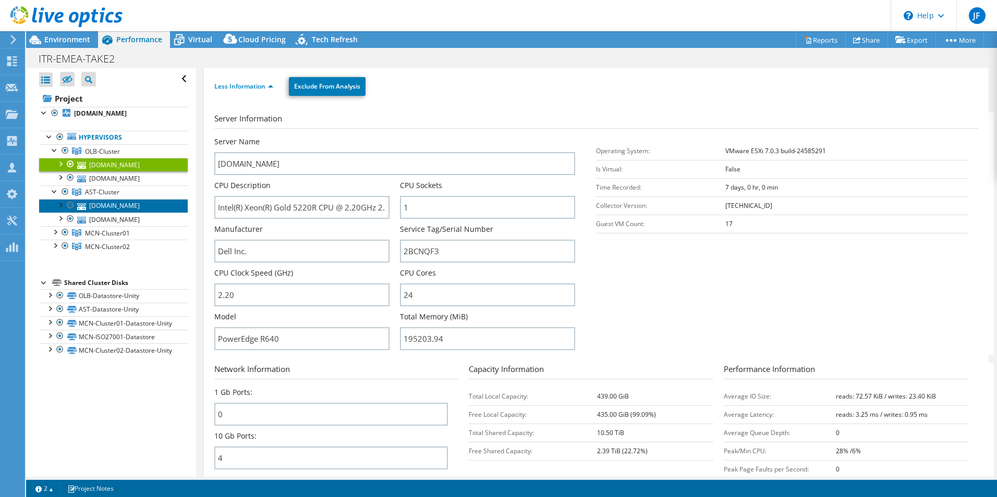
click at [120, 209] on link "ast-esxi-01.itron.com" at bounding box center [113, 206] width 149 height 14
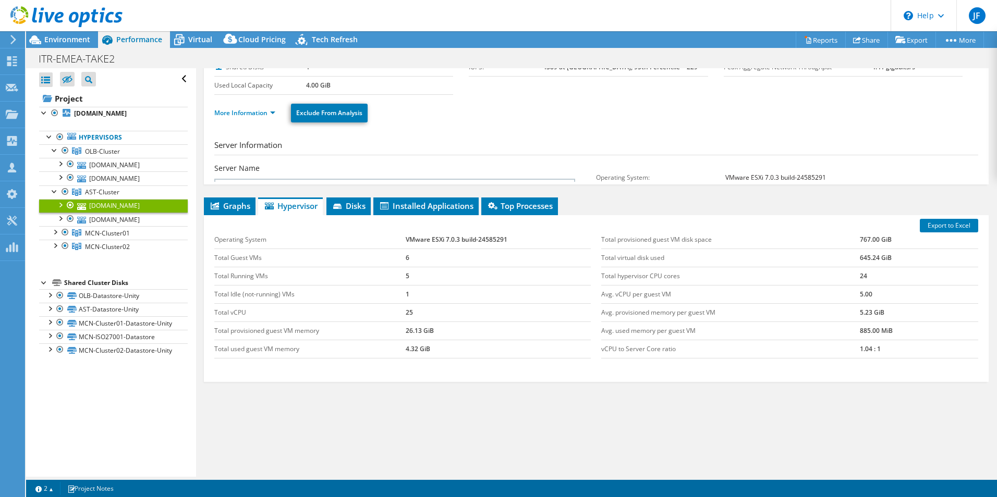
scroll to position [27, 0]
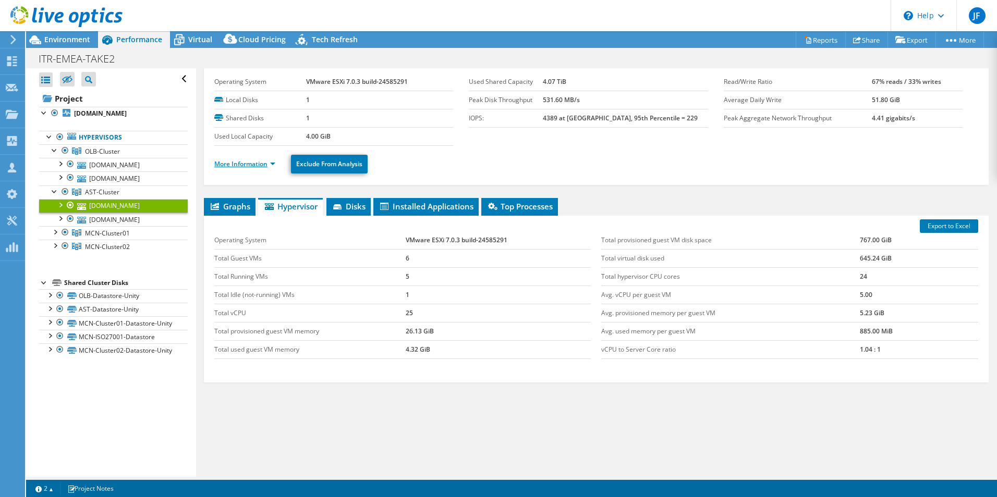
click at [233, 162] on link "More Information" at bounding box center [244, 164] width 61 height 9
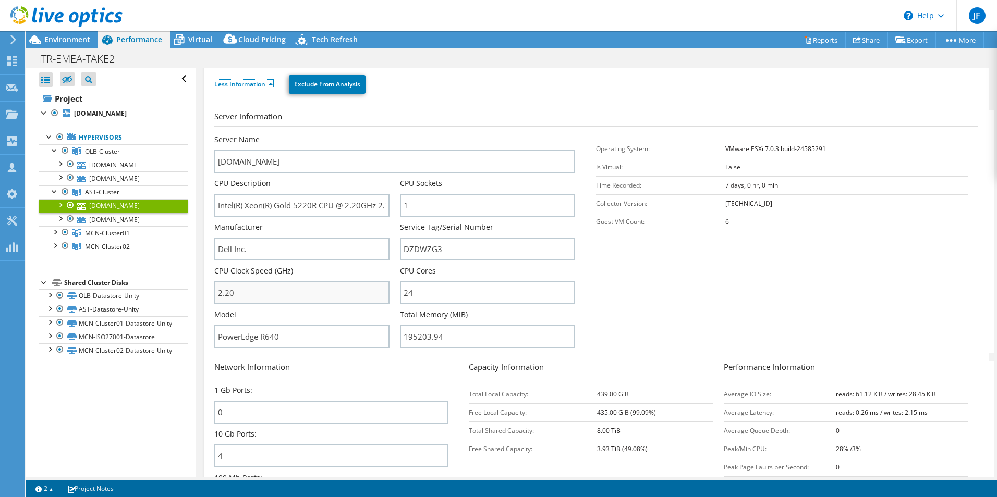
scroll to position [131, 0]
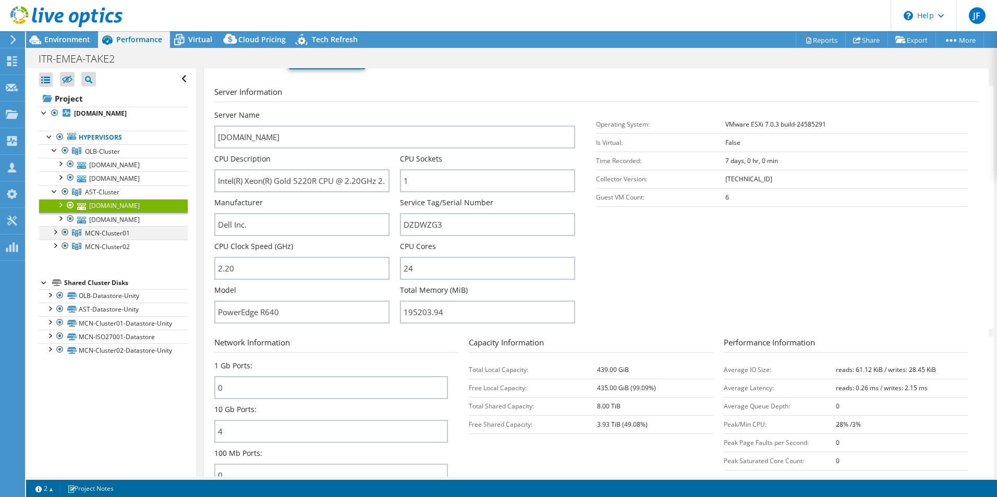
click at [56, 233] on div at bounding box center [55, 231] width 10 height 10
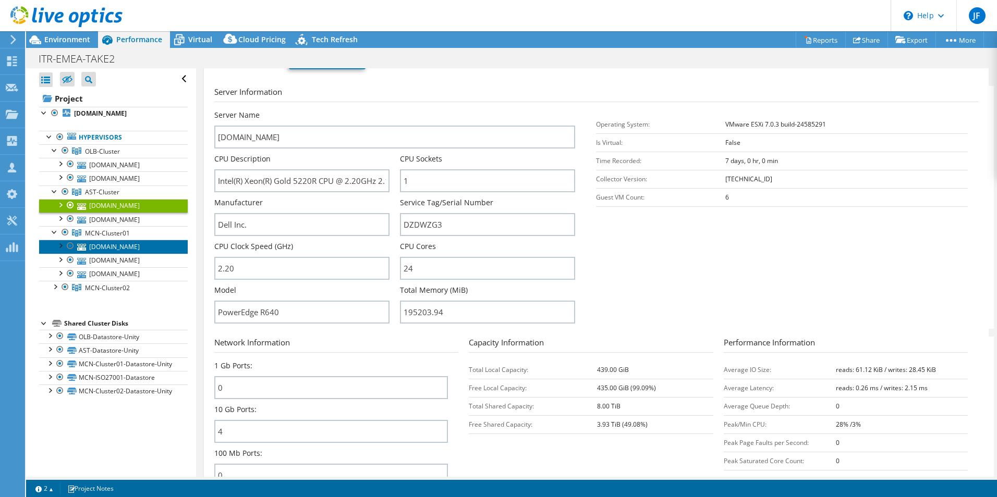
click at [129, 249] on link "mcn-cluster01-esxi-02.itron.com" at bounding box center [113, 247] width 149 height 14
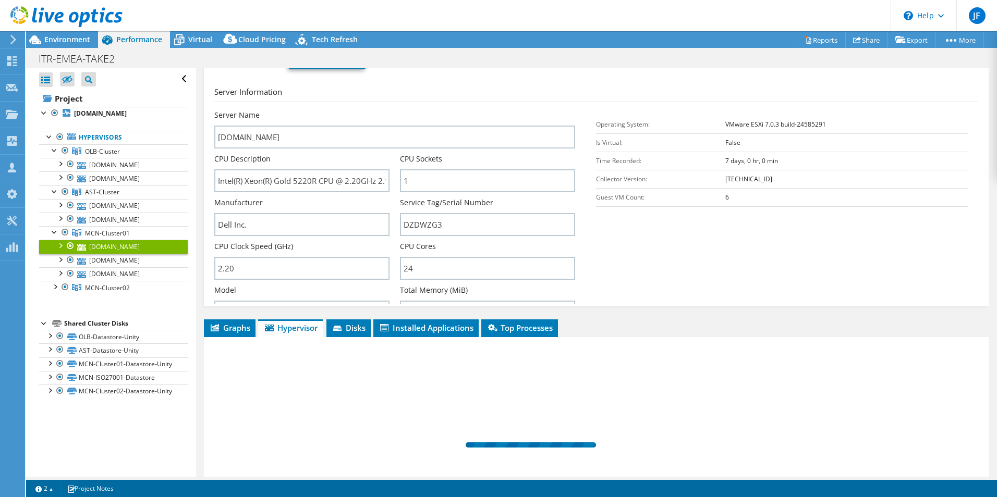
scroll to position [27, 0]
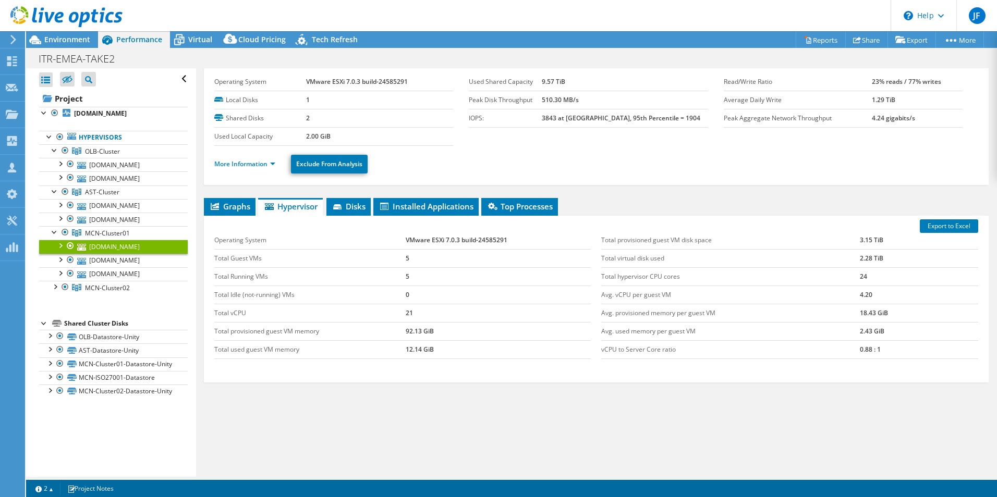
click at [241, 158] on li "More Information" at bounding box center [247, 163] width 67 height 11
click at [241, 163] on link "More Information" at bounding box center [244, 164] width 61 height 9
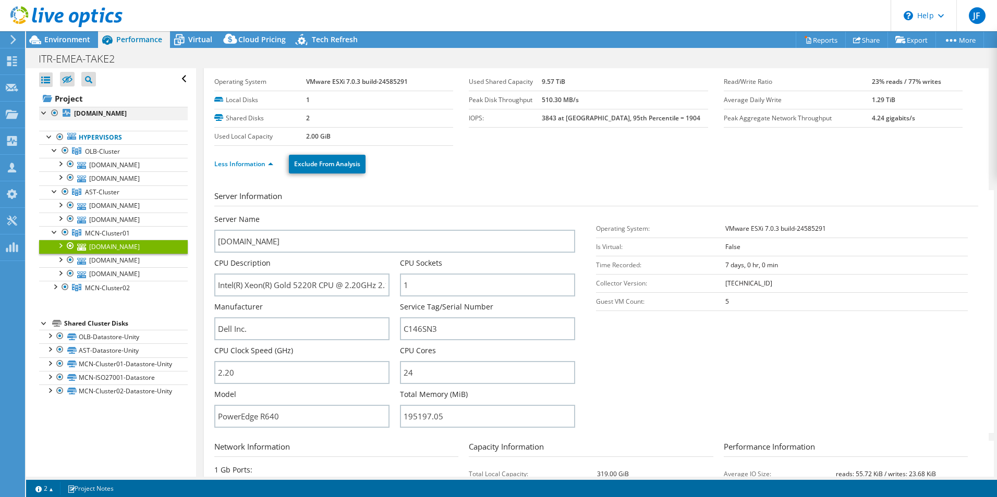
click at [42, 115] on div at bounding box center [44, 112] width 10 height 10
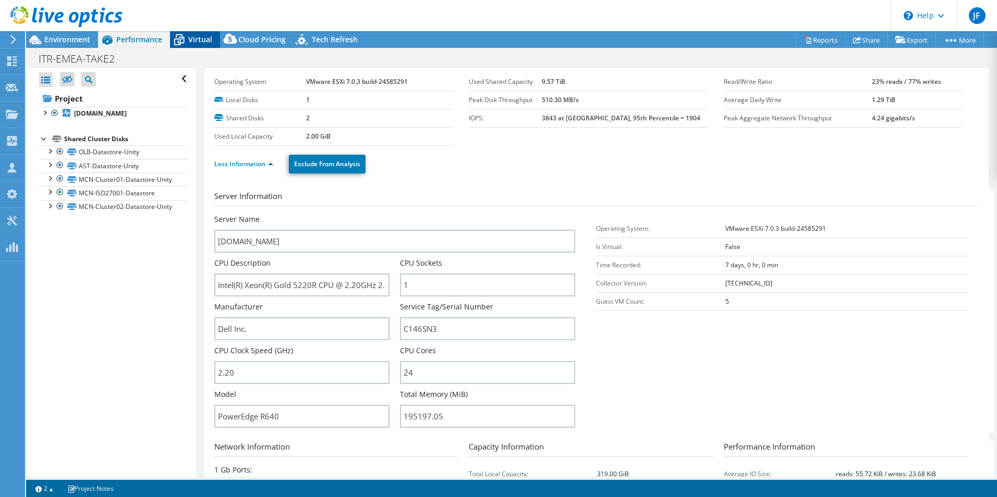
click at [205, 42] on span "Virtual" at bounding box center [200, 39] width 24 height 10
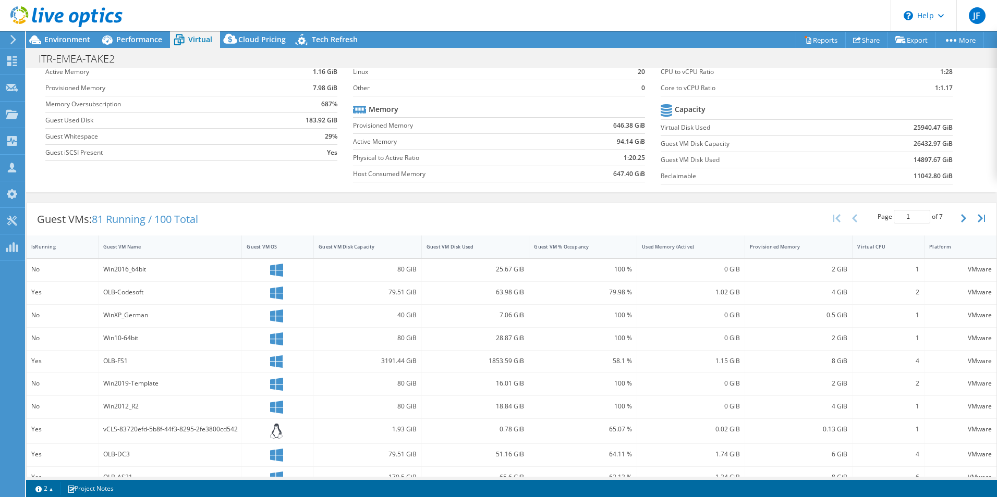
scroll to position [0, 0]
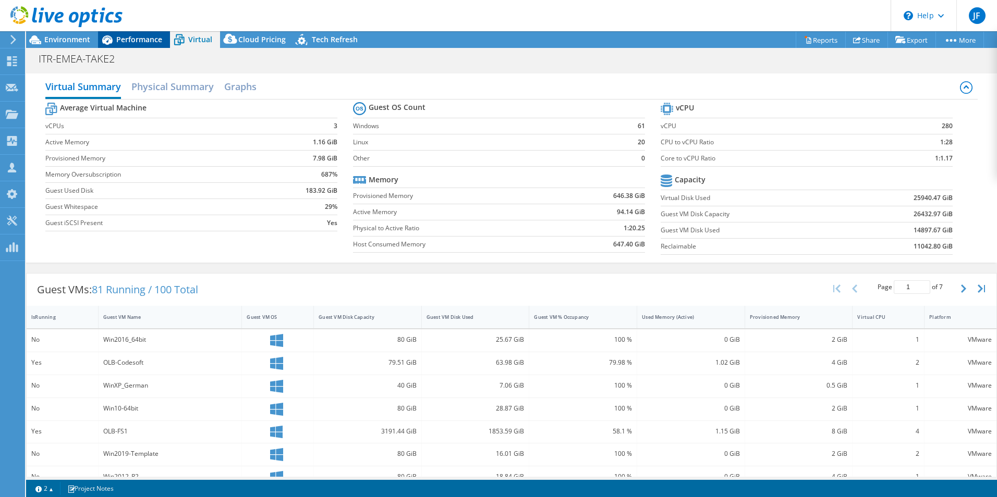
click at [147, 40] on span "Performance" at bounding box center [139, 39] width 46 height 10
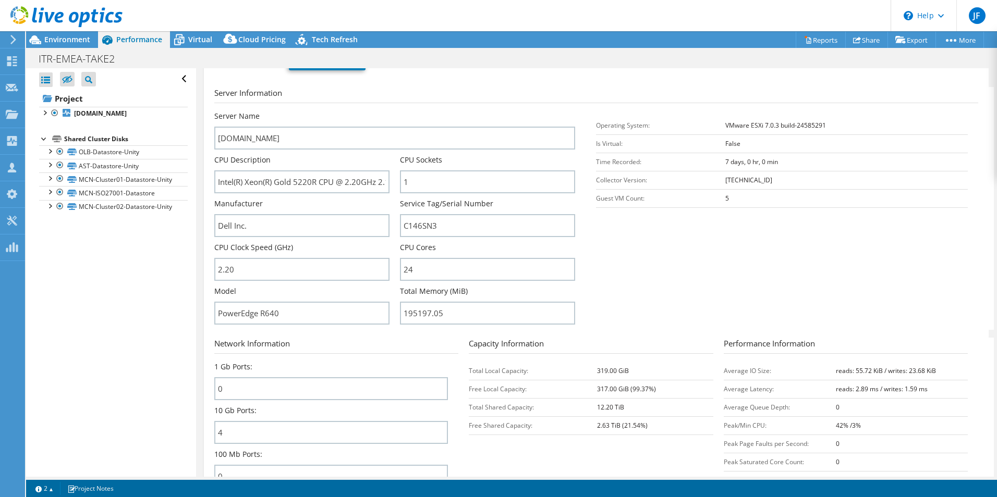
scroll to position [131, 0]
click at [53, 151] on div at bounding box center [49, 150] width 10 height 10
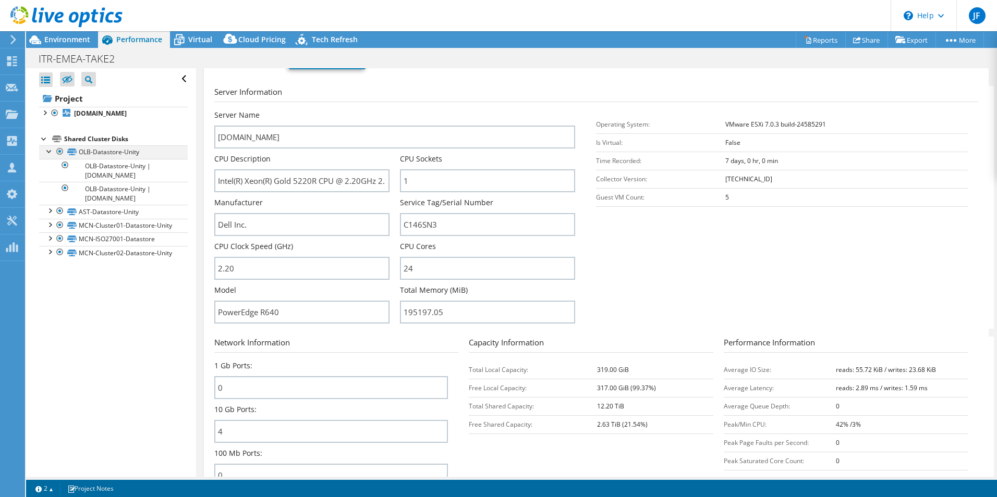
click at [54, 151] on div at bounding box center [49, 150] width 10 height 10
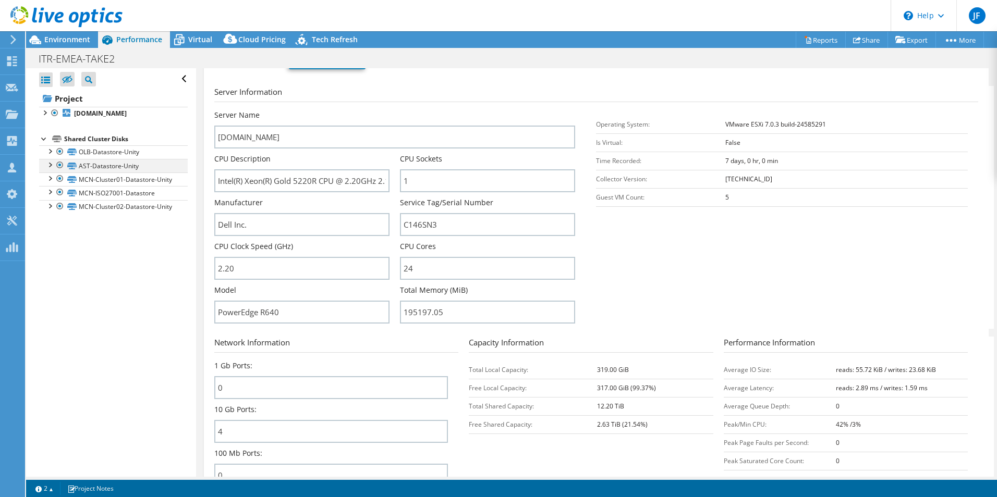
click at [60, 164] on div at bounding box center [60, 165] width 10 height 13
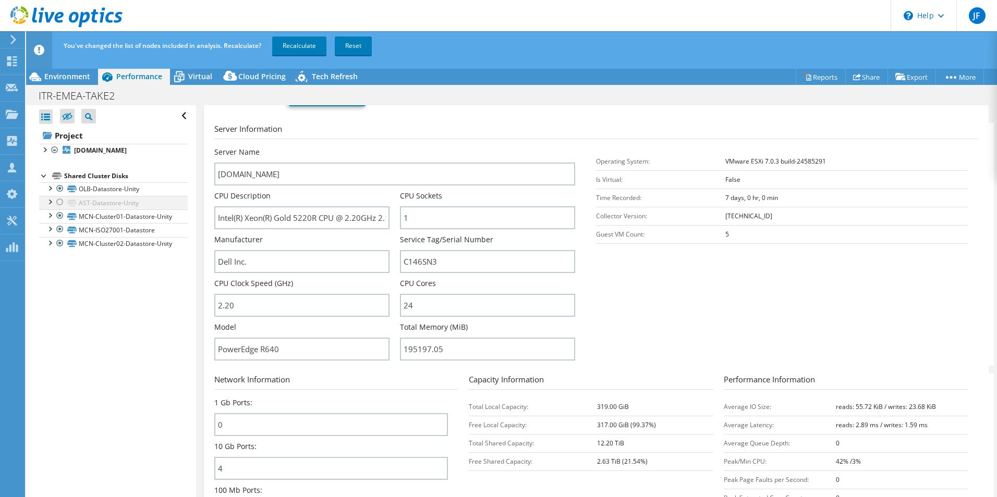
click at [58, 202] on div at bounding box center [60, 202] width 10 height 13
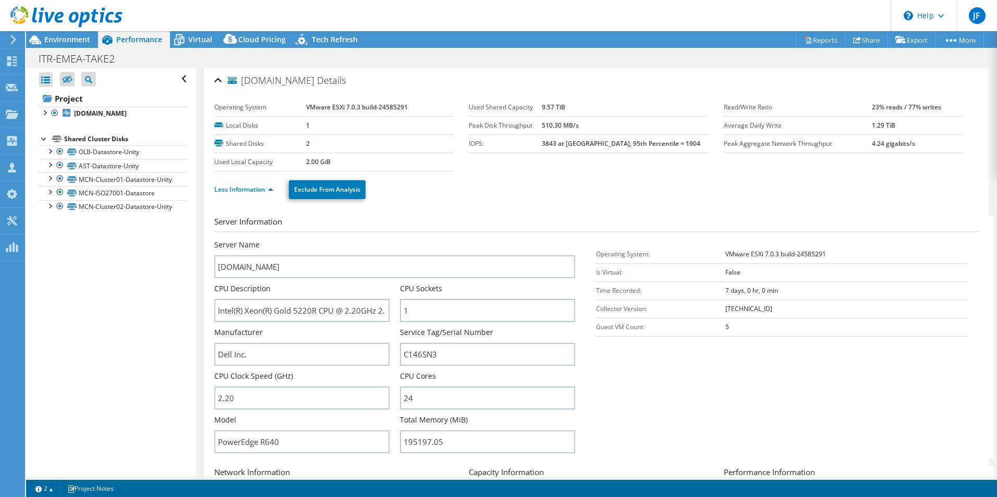
scroll to position [0, 0]
click at [51, 150] on div at bounding box center [49, 150] width 10 height 10
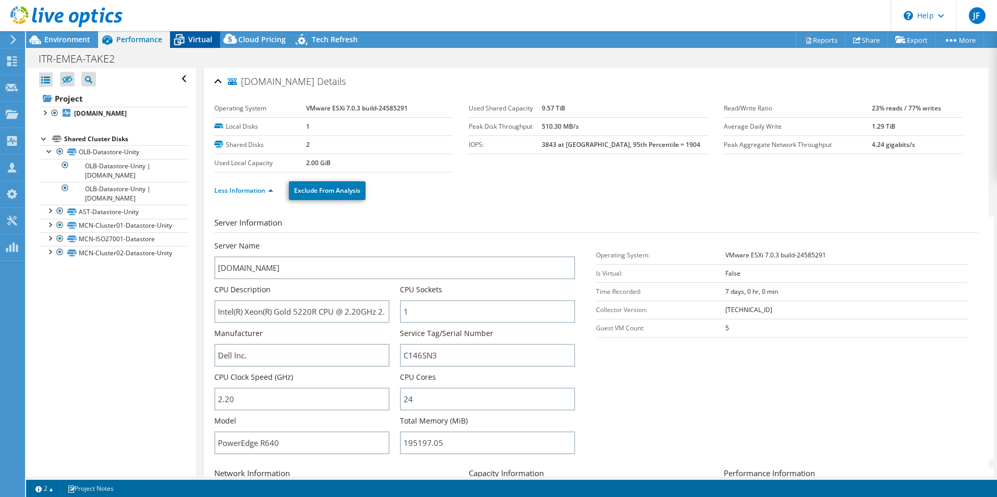
click at [193, 40] on span "Virtual" at bounding box center [200, 39] width 24 height 10
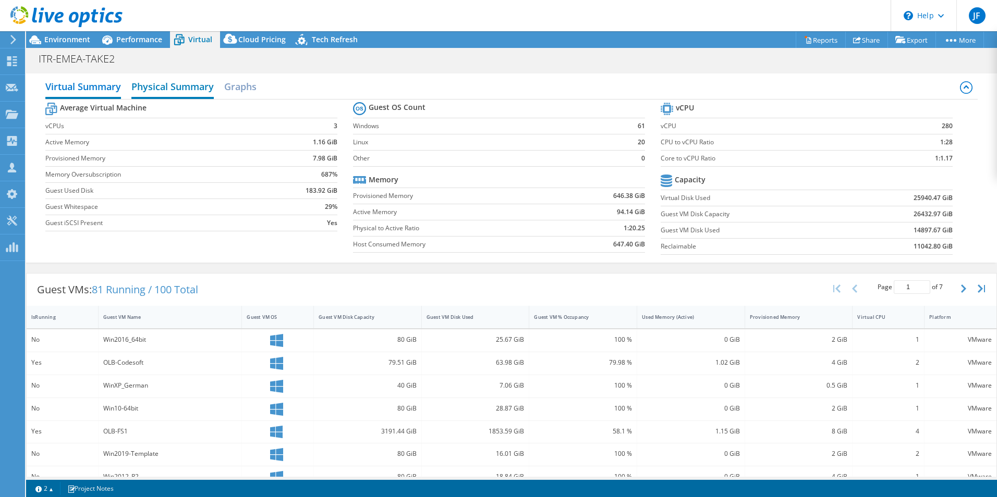
click at [164, 91] on h2 "Physical Summary" at bounding box center [172, 87] width 82 height 23
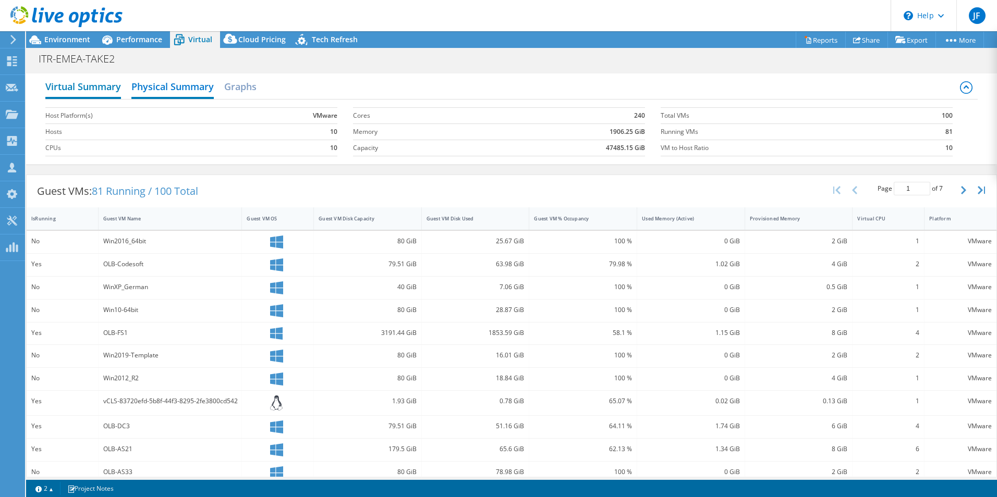
click at [69, 87] on h2 "Virtual Summary" at bounding box center [83, 87] width 76 height 23
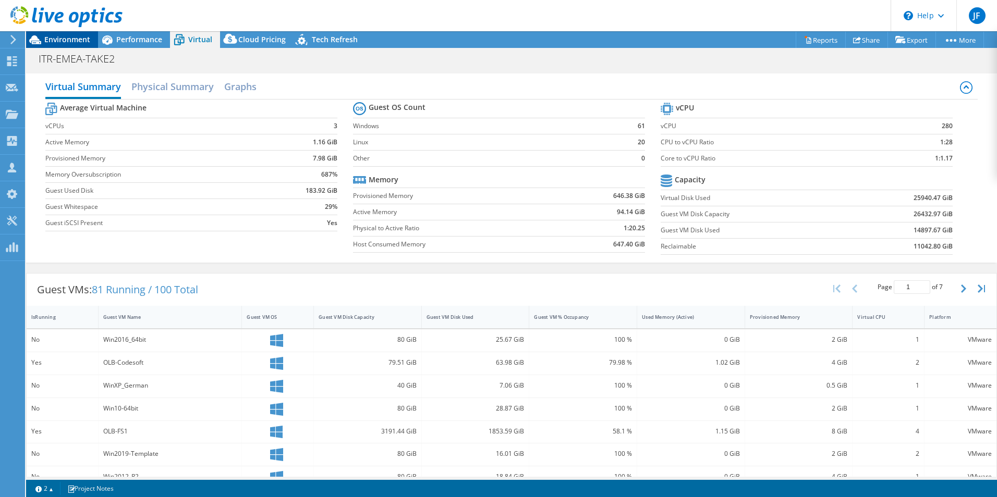
click at [68, 36] on span "Environment" at bounding box center [67, 39] width 46 height 10
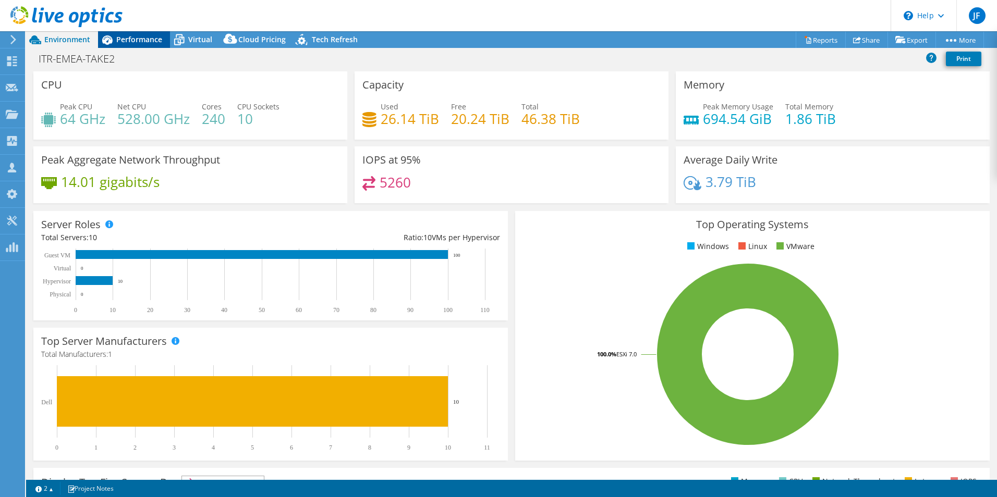
click at [140, 38] on span "Performance" at bounding box center [139, 39] width 46 height 10
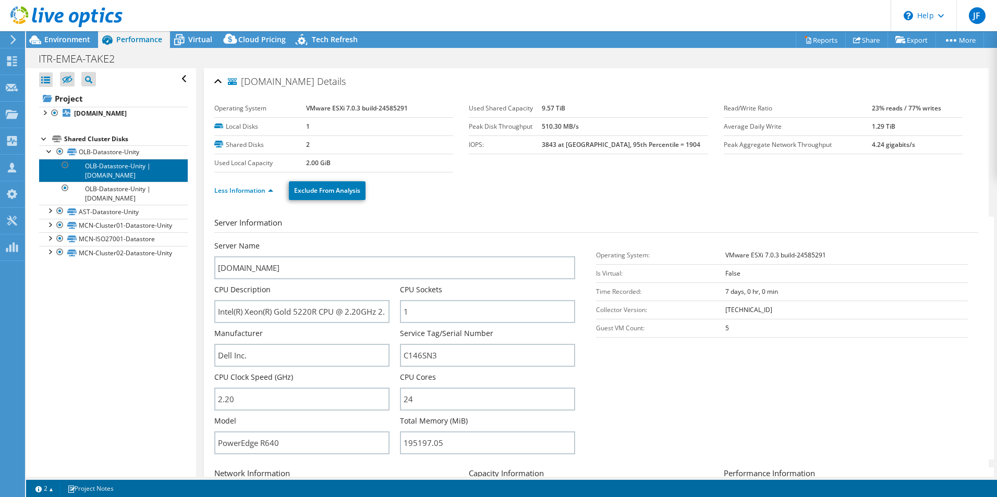
click at [121, 175] on link "OLB-Datastore-Unity | olb-esxi-01.itron.com" at bounding box center [113, 170] width 149 height 23
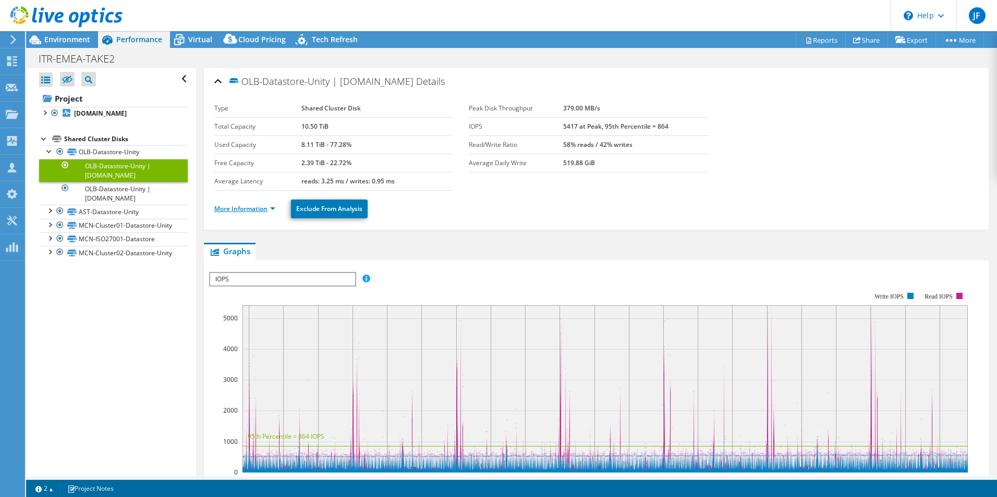
click at [234, 208] on link "More Information" at bounding box center [244, 208] width 61 height 9
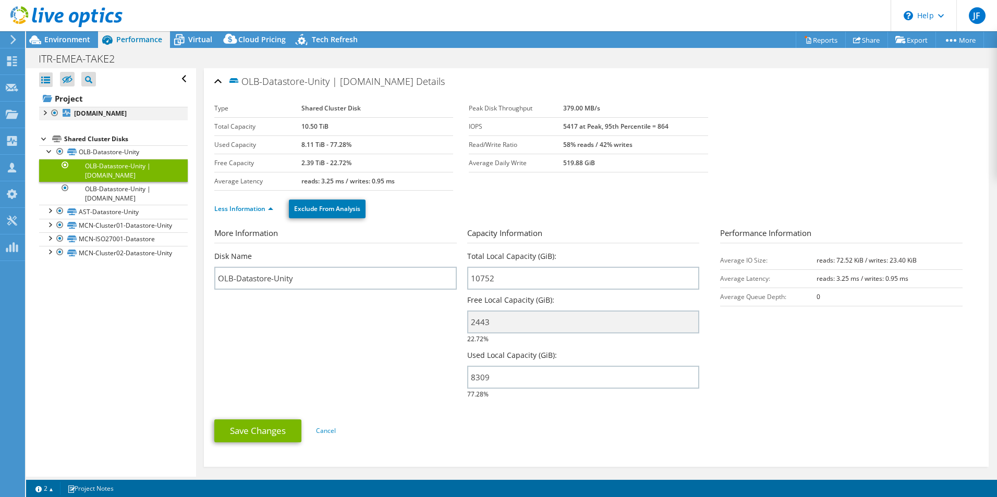
click at [47, 111] on div at bounding box center [44, 112] width 10 height 10
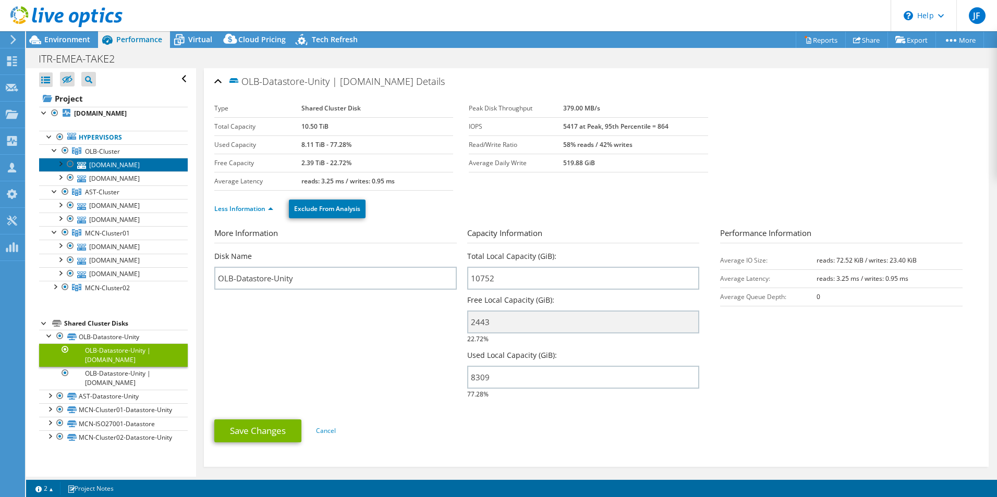
click at [117, 168] on link "olb-esxi-01.itron.com" at bounding box center [113, 165] width 149 height 14
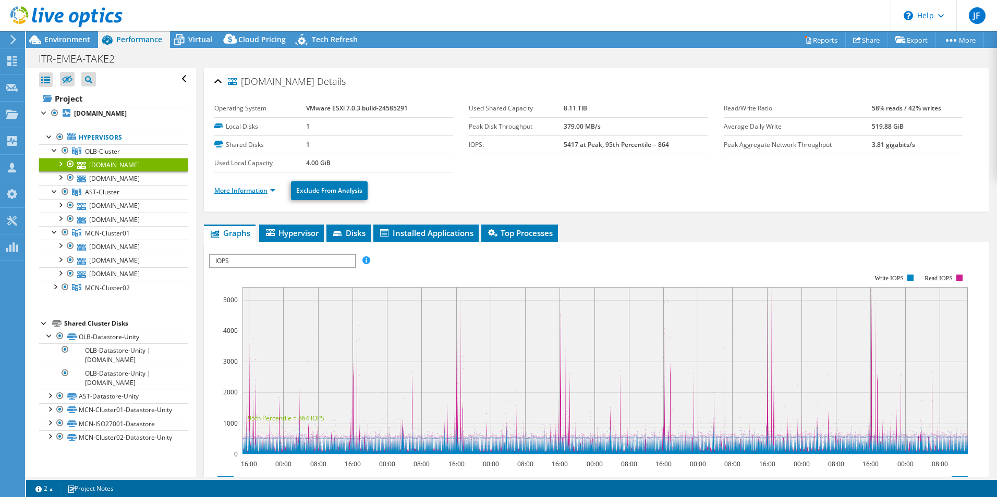
click at [243, 191] on link "More Information" at bounding box center [244, 190] width 61 height 9
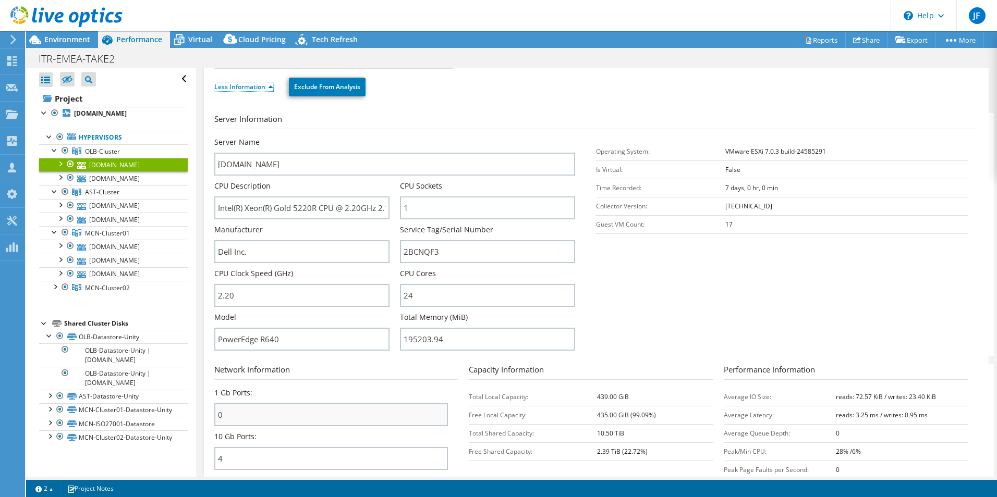
scroll to position [104, 0]
click at [48, 137] on div at bounding box center [49, 136] width 10 height 10
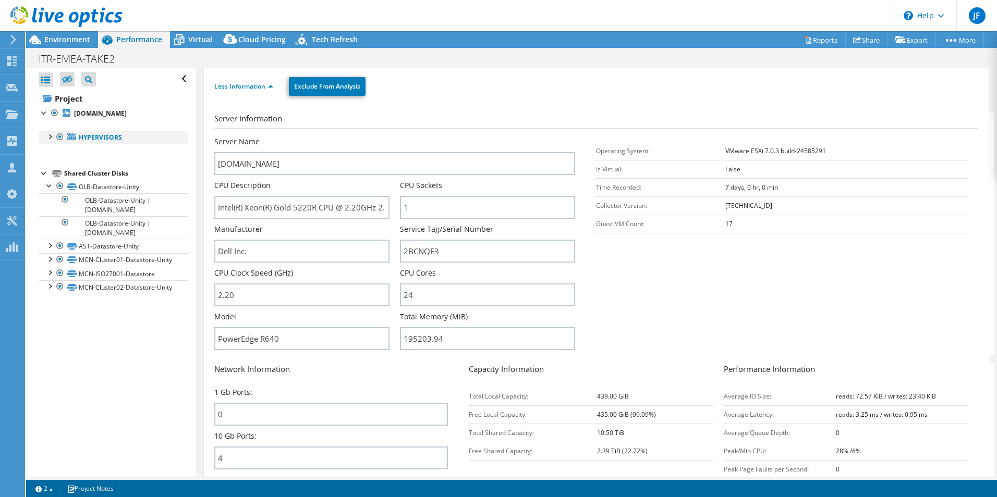
click at [49, 137] on div at bounding box center [49, 136] width 10 height 10
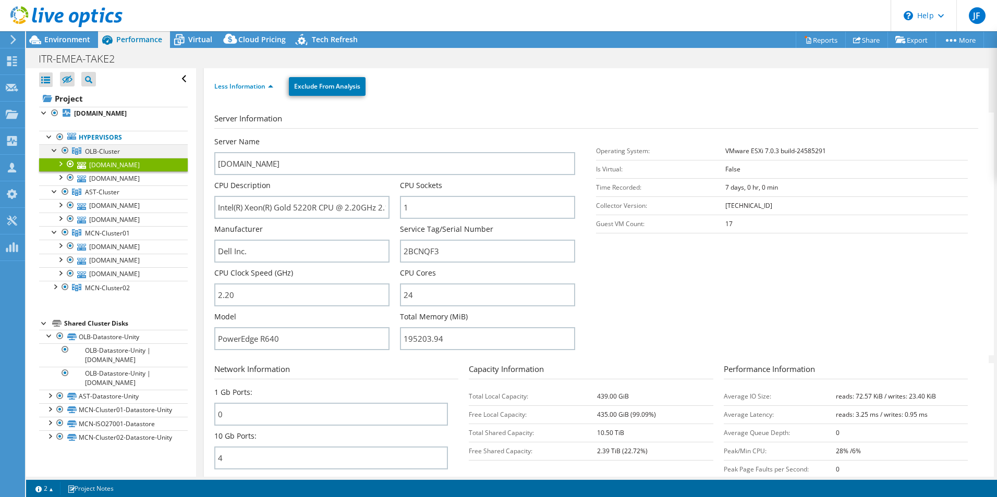
click at [52, 150] on div at bounding box center [55, 149] width 10 height 10
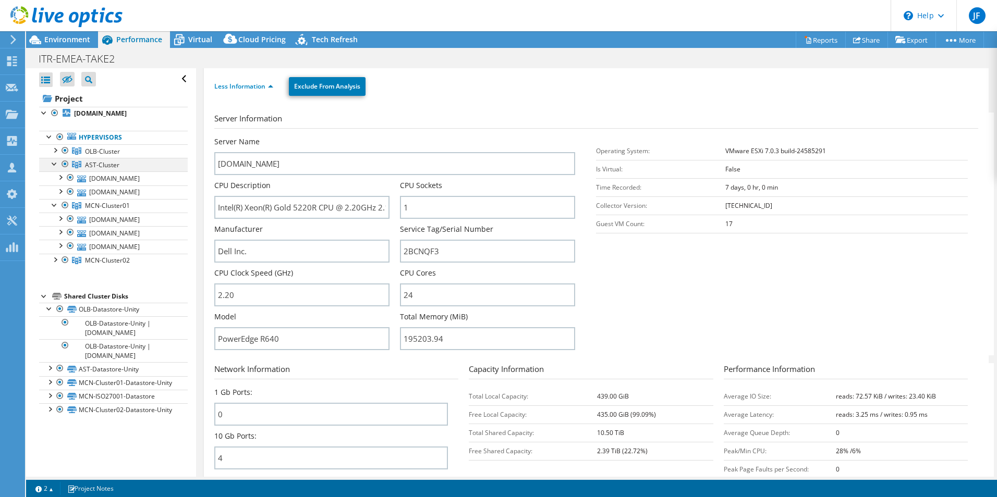
click at [52, 163] on div at bounding box center [55, 163] width 10 height 10
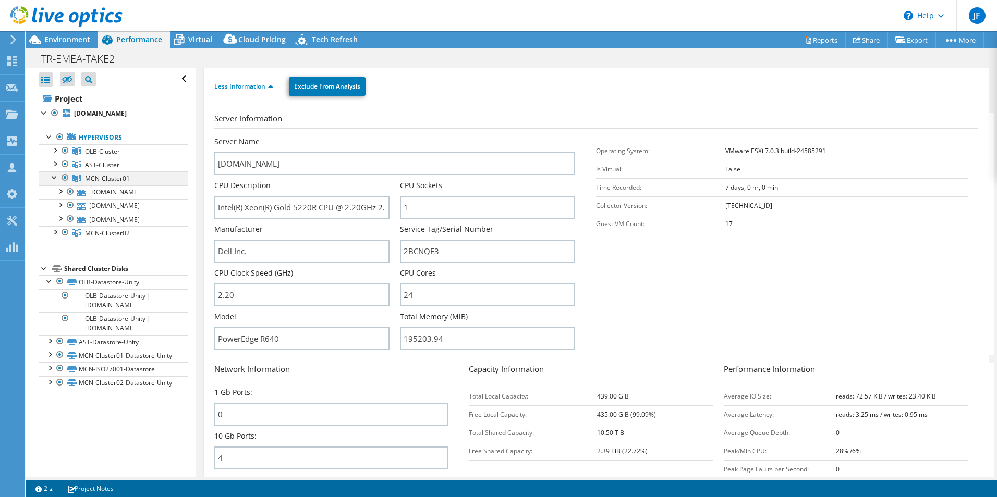
click at [52, 176] on div at bounding box center [55, 177] width 10 height 10
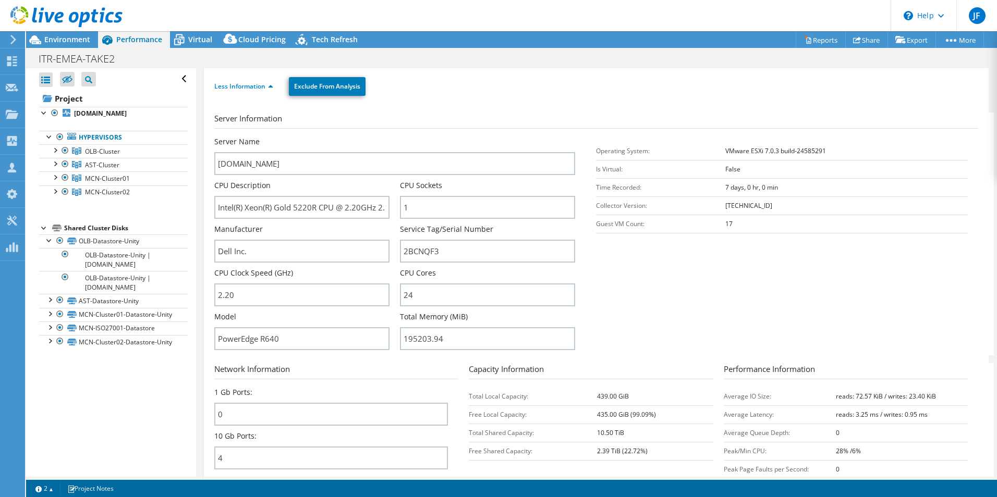
click at [90, 210] on div "Project olb-esxi-01.itron.com Hypervisors OLB-Cluster" at bounding box center [113, 219] width 149 height 259
click at [48, 242] on div at bounding box center [49, 240] width 10 height 10
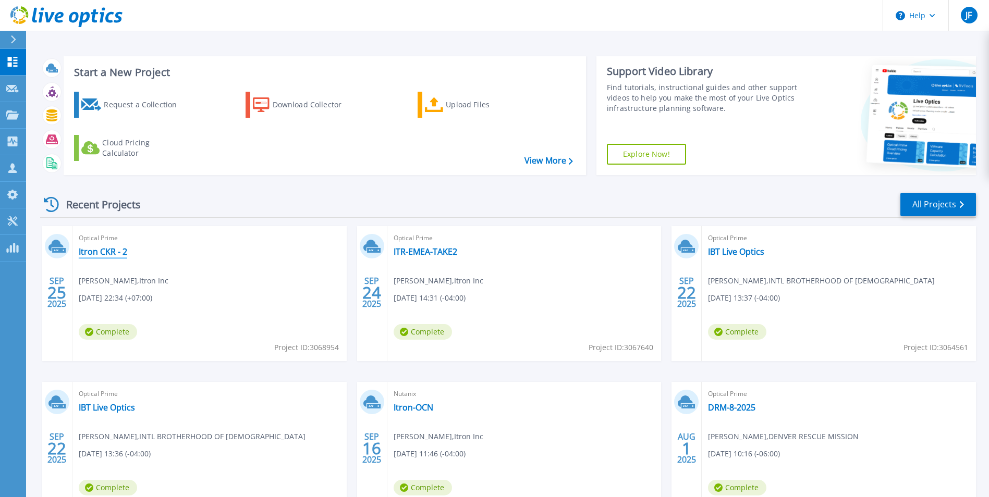
click at [106, 252] on link "Itron CKR - 2" at bounding box center [103, 252] width 48 height 10
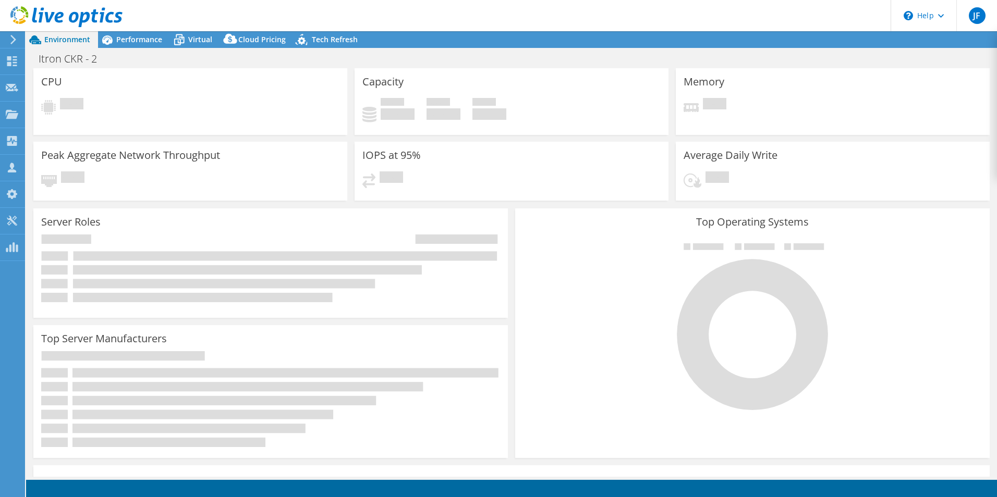
select select "USD"
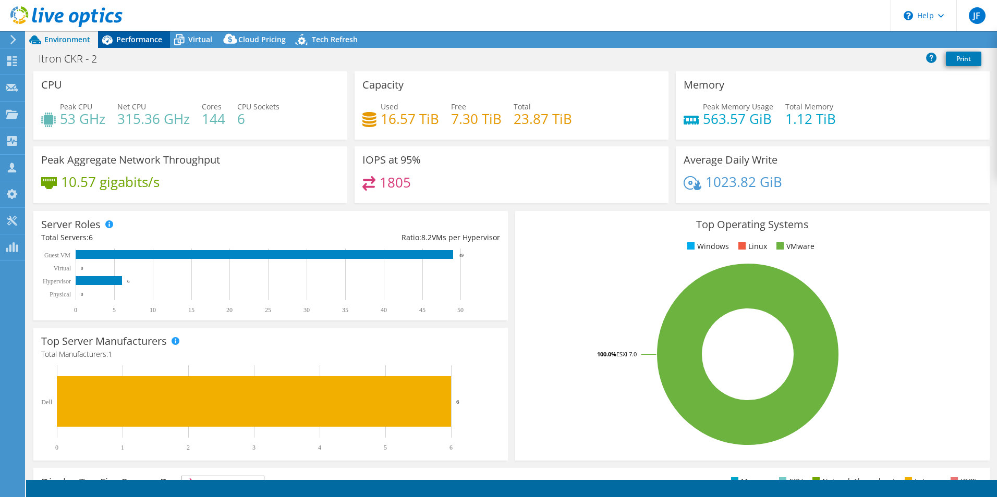
click at [132, 39] on span "Performance" at bounding box center [139, 39] width 46 height 10
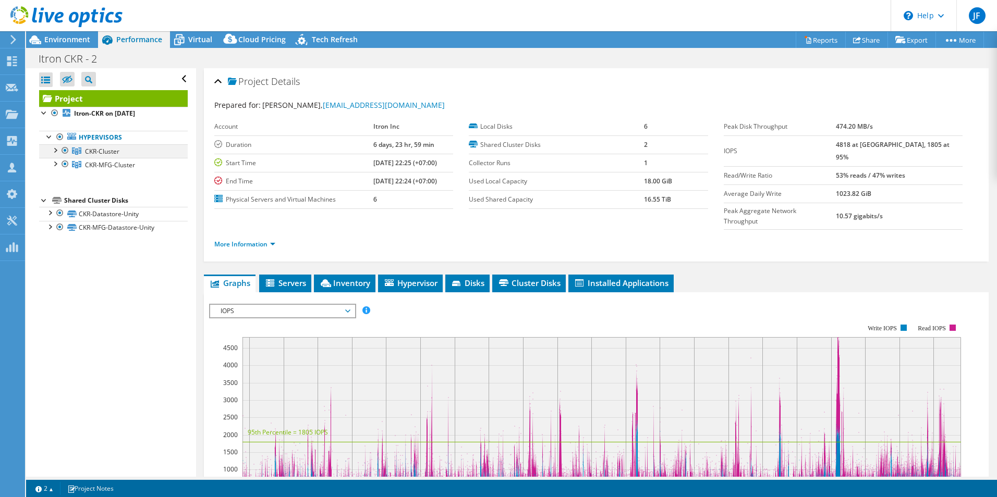
click at [54, 149] on div at bounding box center [55, 149] width 10 height 10
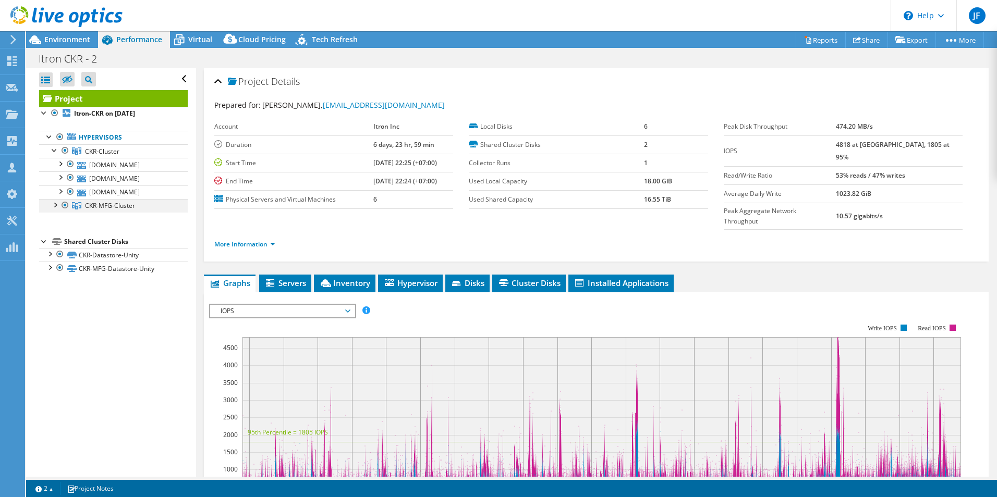
click at [55, 203] on div at bounding box center [55, 204] width 10 height 10
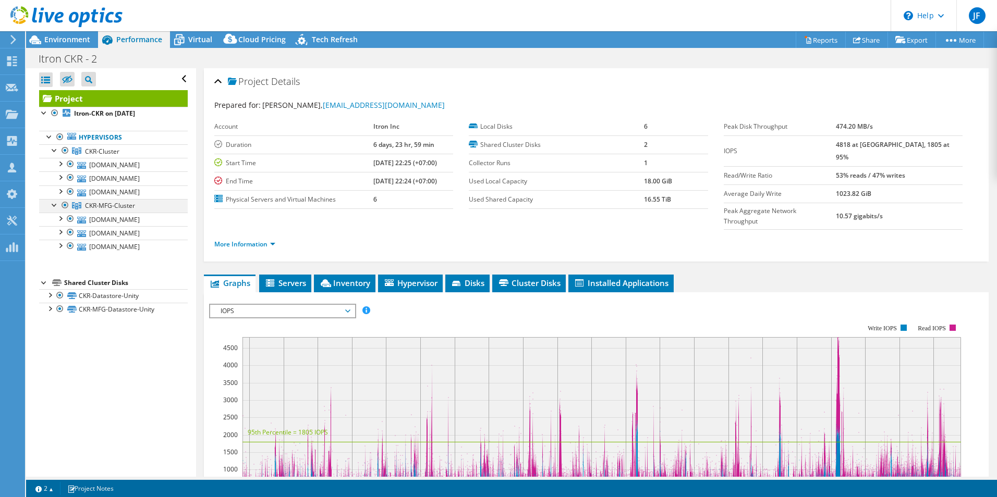
click at [65, 204] on div at bounding box center [65, 205] width 10 height 13
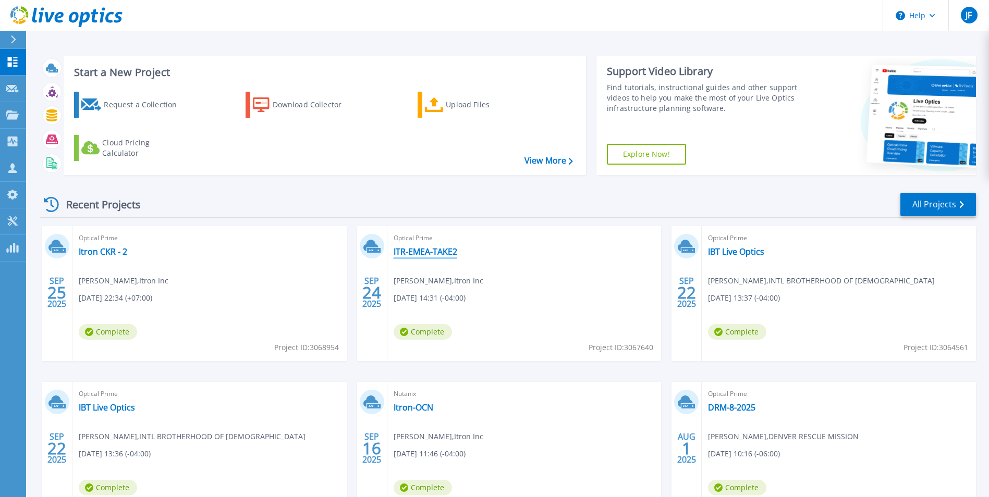
click at [422, 249] on link "ITR-EMEA-TAKE2" at bounding box center [426, 252] width 64 height 10
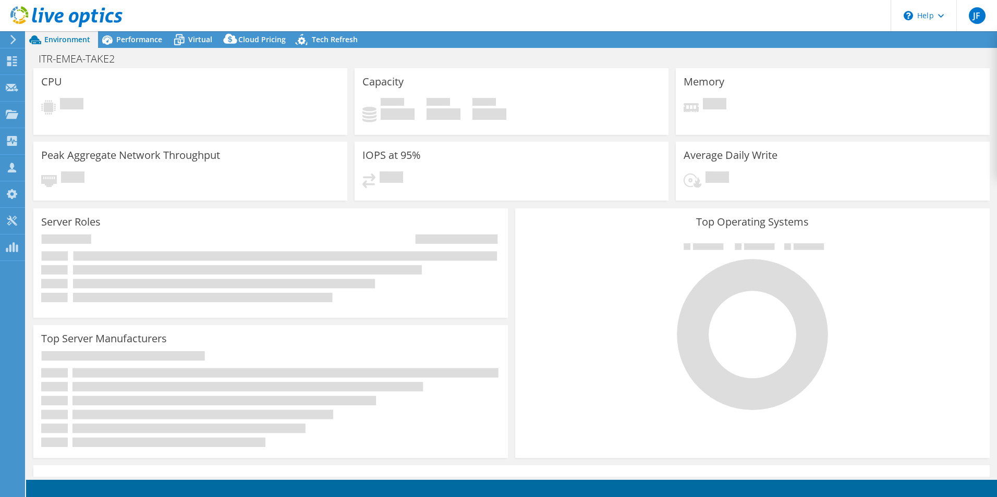
select select "USD"
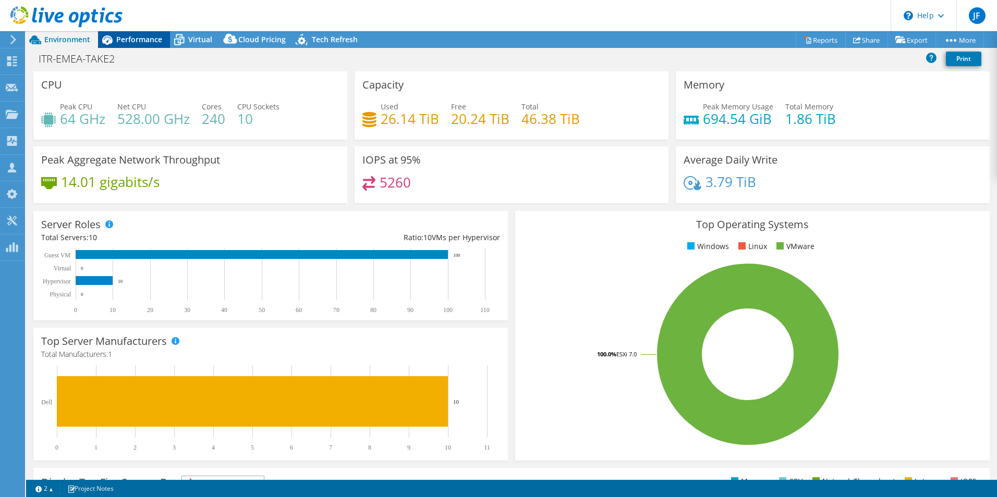
click at [139, 39] on span "Performance" at bounding box center [139, 39] width 46 height 10
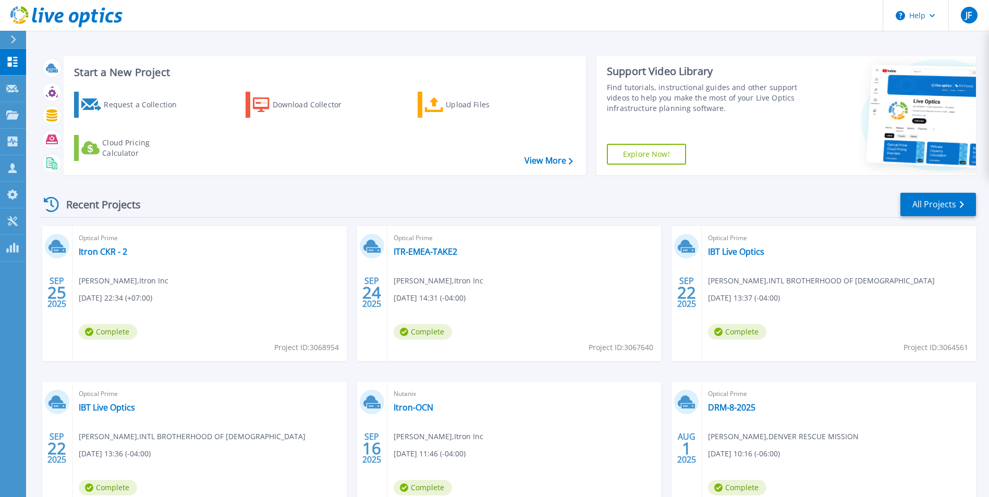
scroll to position [52, 0]
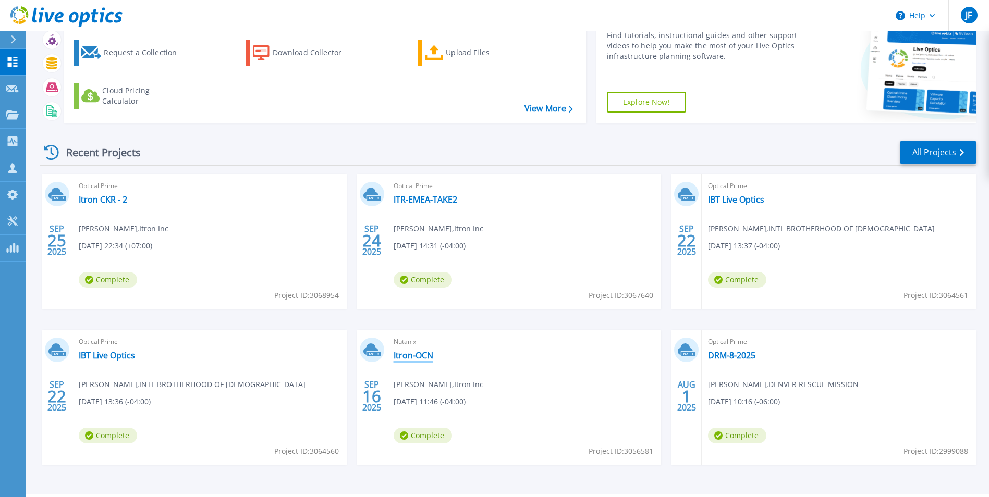
click at [412, 357] on link "Itron-OCN" at bounding box center [414, 355] width 40 height 10
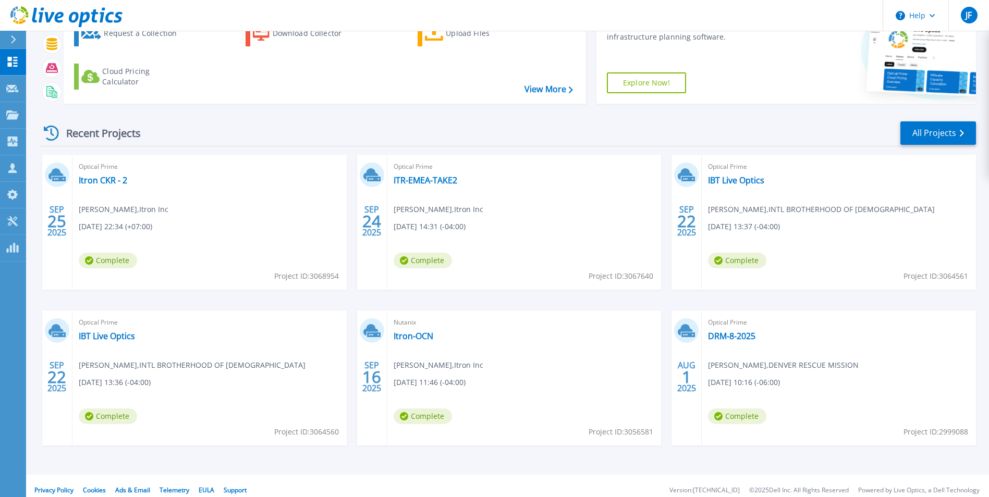
scroll to position [80, 0]
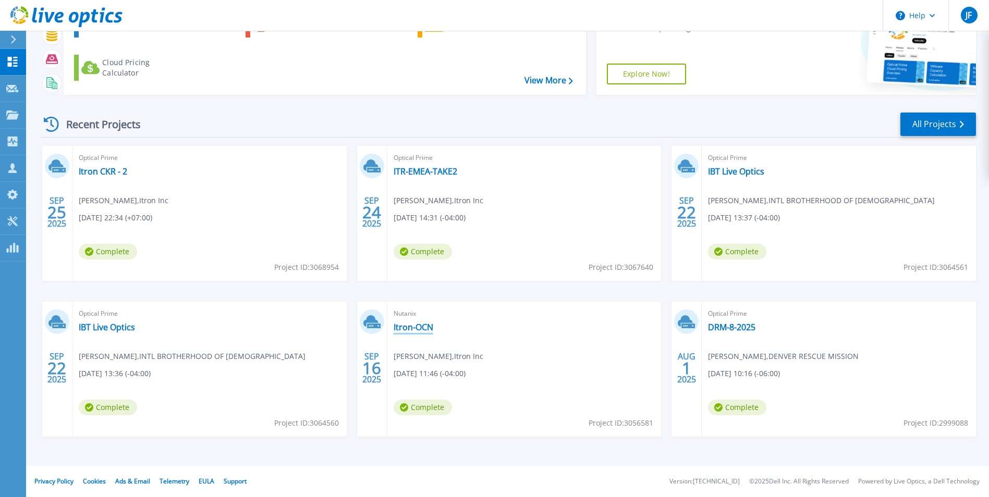
click at [412, 327] on link "Itron-OCN" at bounding box center [414, 327] width 40 height 10
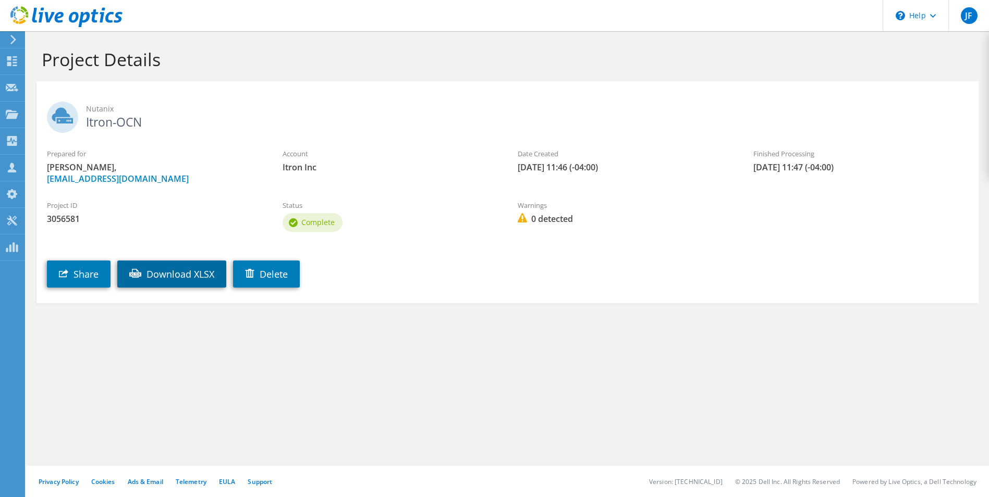
click at [179, 276] on link "Download XLSX" at bounding box center [171, 274] width 109 height 27
click at [633, 337] on section "Project Details Nutanix Itron-OCN Prepared for [PERSON_NAME], [EMAIL_ADDRESS][D…" at bounding box center [507, 198] width 963 height 335
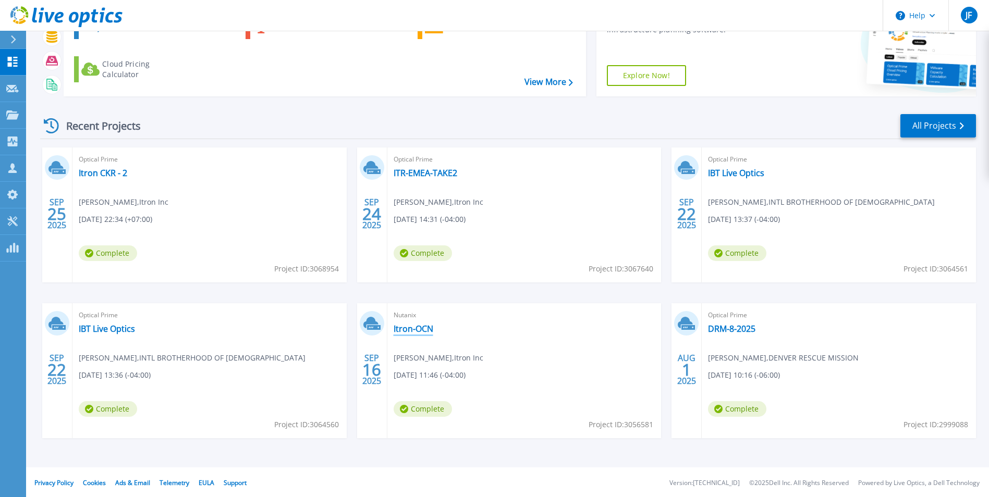
scroll to position [80, 0]
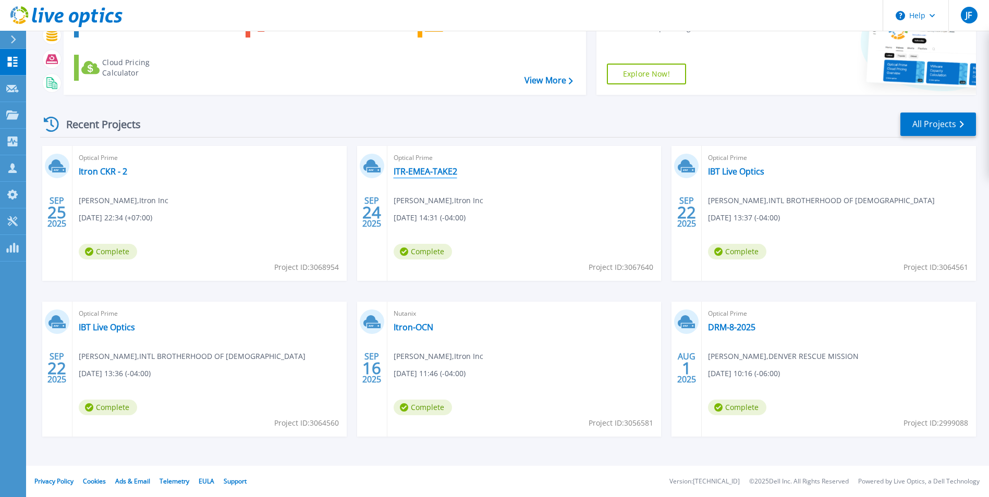
click at [430, 170] on link "ITR-EMEA-TAKE2" at bounding box center [426, 171] width 64 height 10
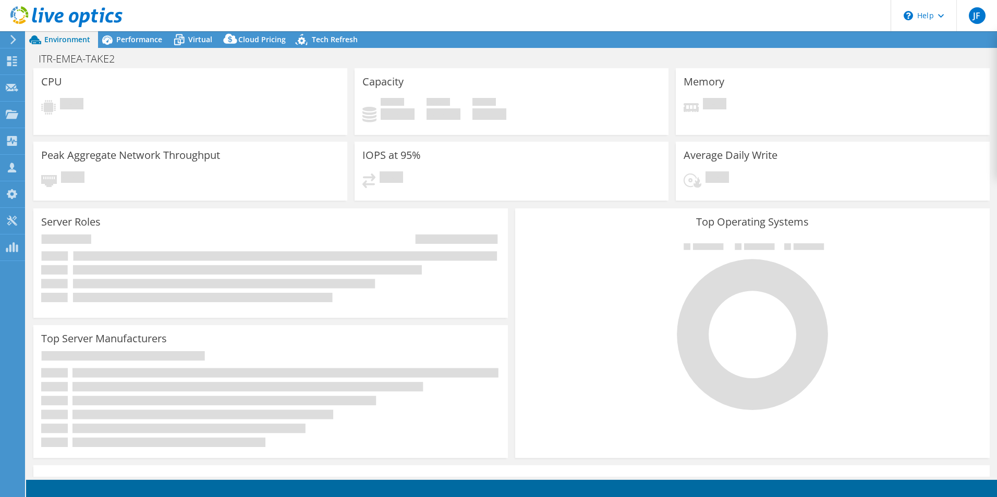
radio input "true"
radio input "false"
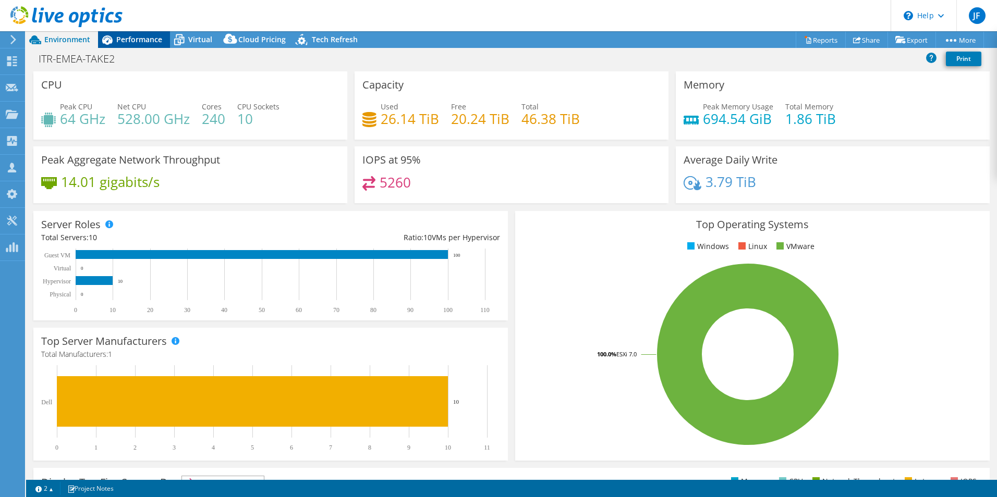
click at [123, 35] on span "Performance" at bounding box center [139, 39] width 46 height 10
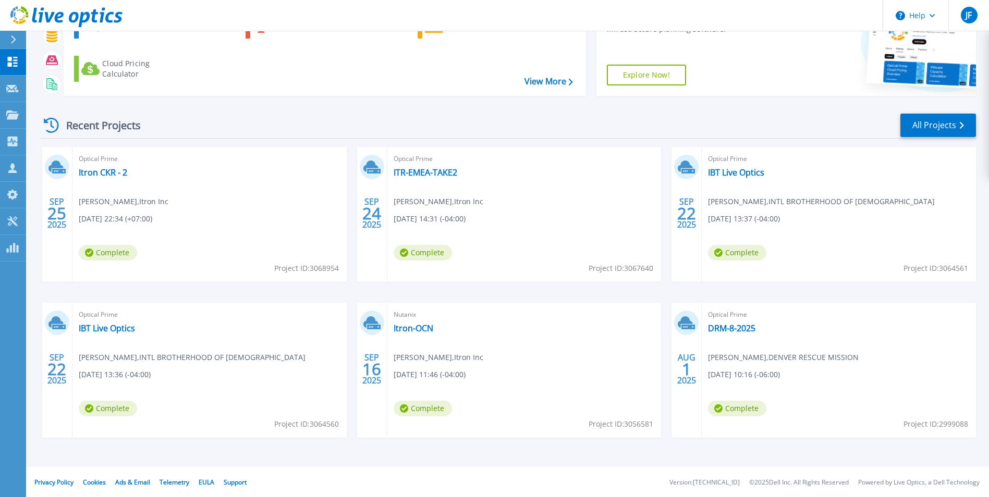
scroll to position [80, 0]
